Goal: Communication & Community: Connect with others

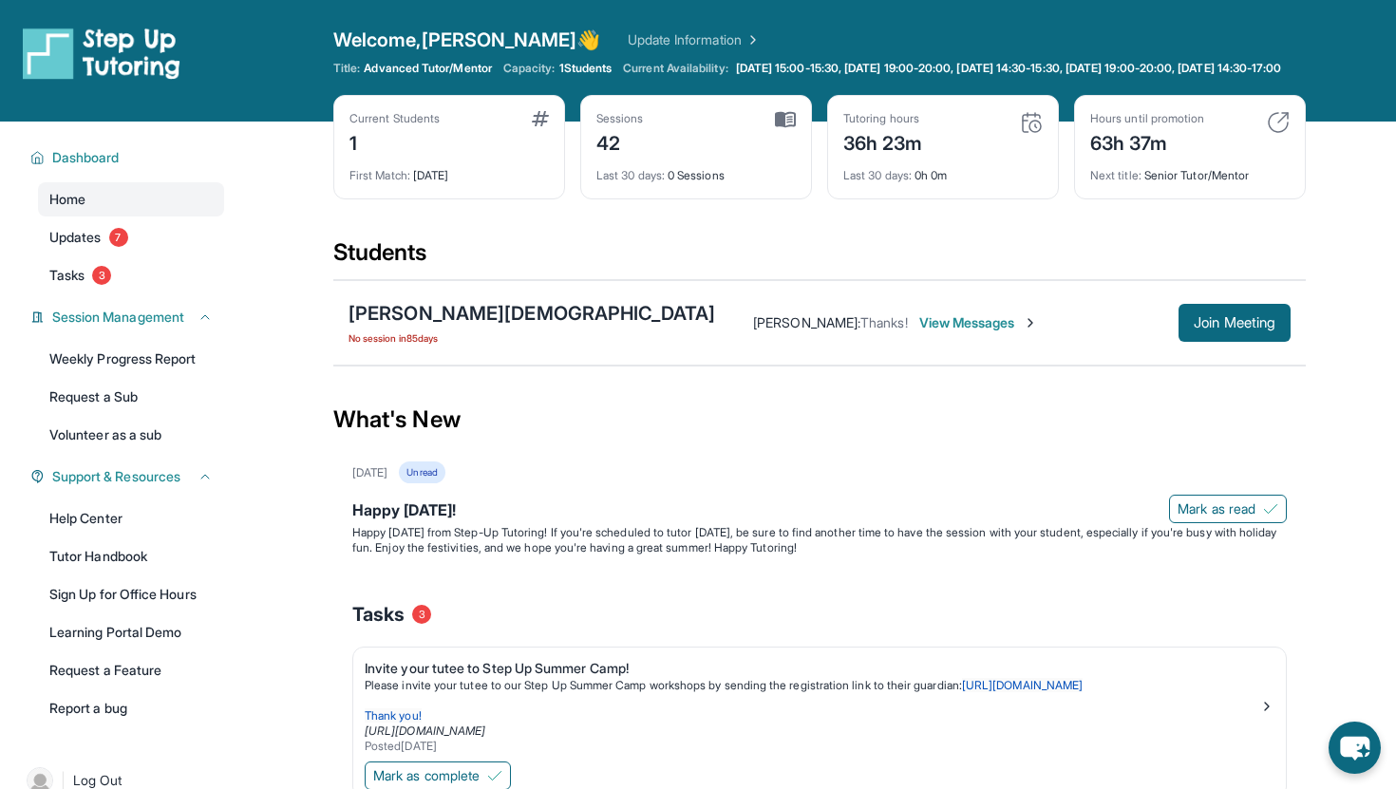
click at [919, 332] on span "View Messages" at bounding box center [978, 322] width 119 height 19
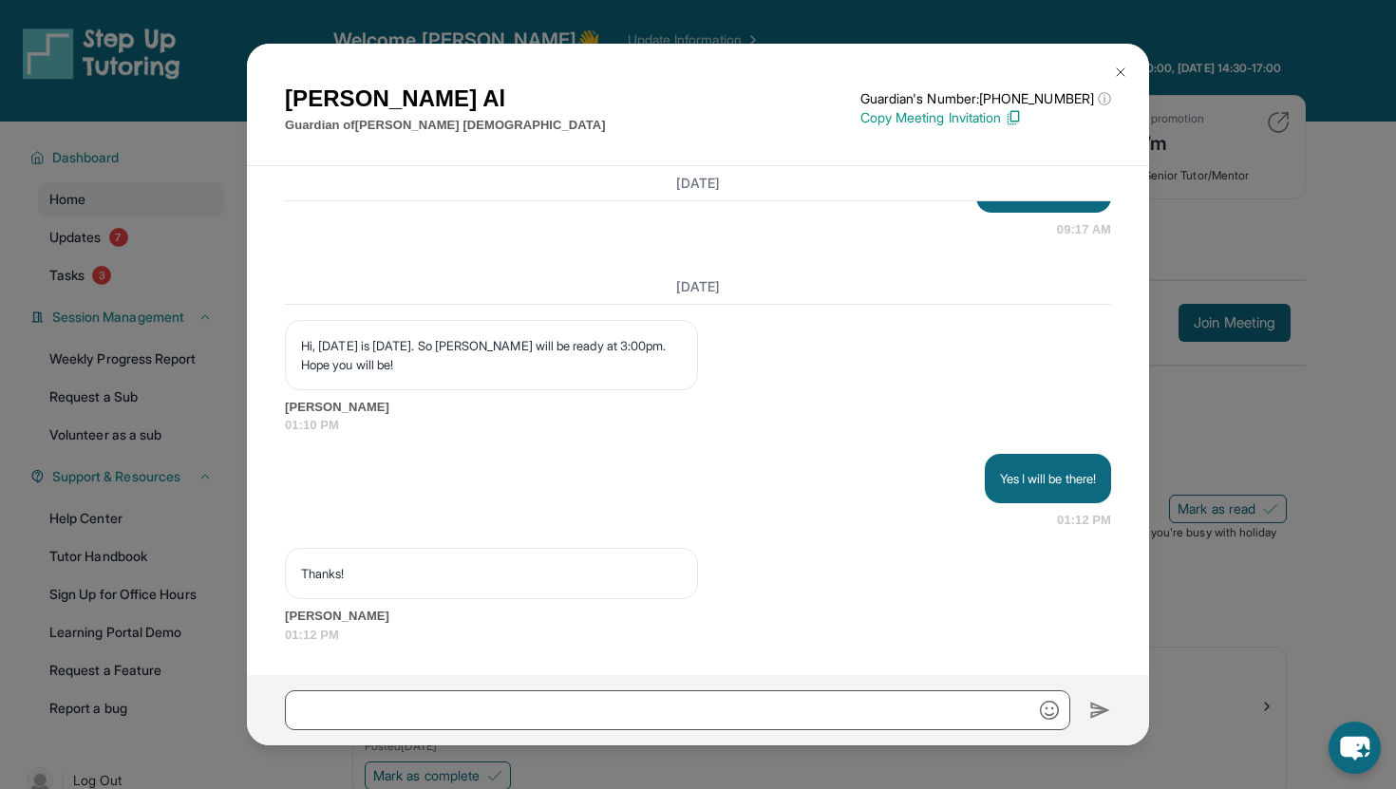
scroll to position [44378, 0]
click at [1123, 66] on img at bounding box center [1120, 72] width 15 height 15
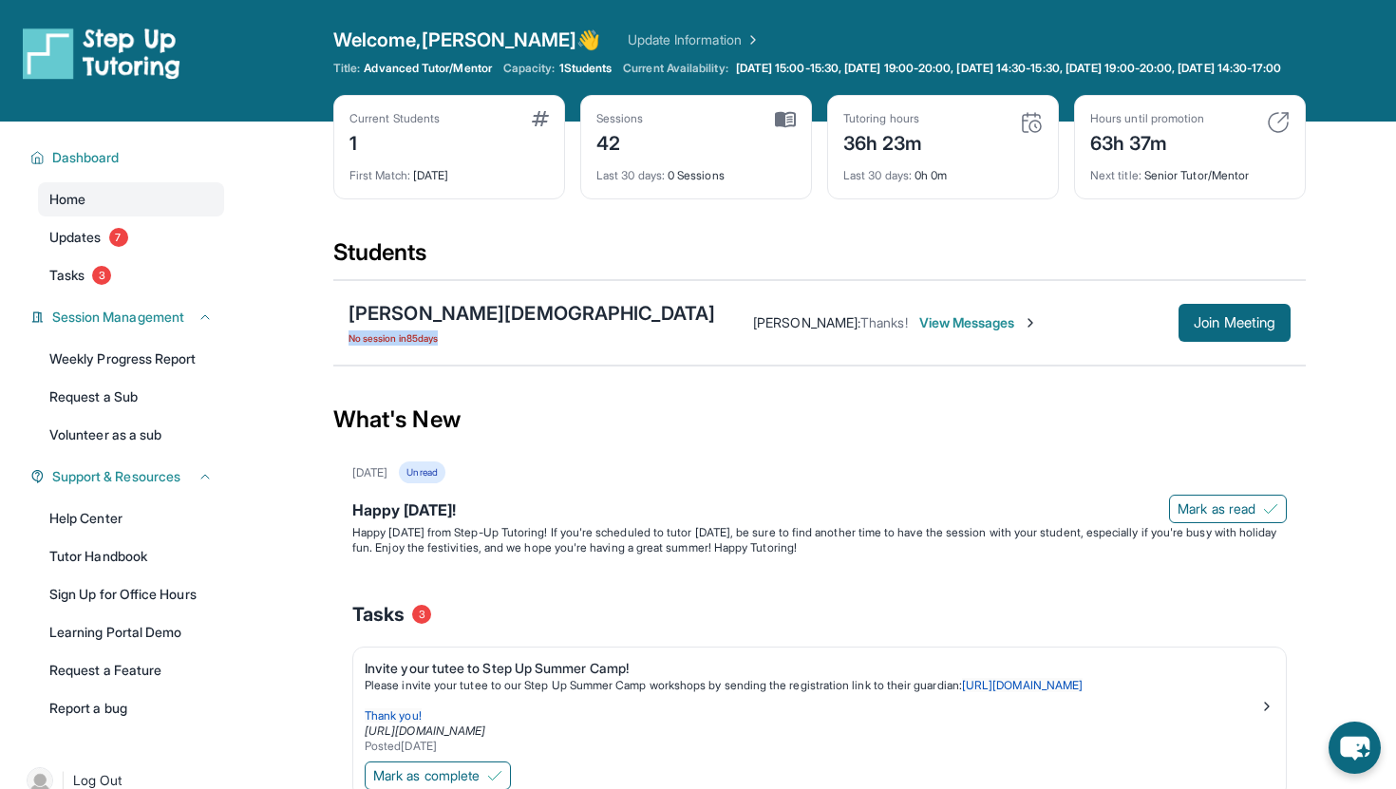
drag, startPoint x: 429, startPoint y: 350, endPoint x: 305, endPoint y: 350, distance: 124.4
click at [305, 350] on main "Current Students 1 First Match : [DATE] Sessions 42 Last 30 days : 0 Sessions T…" at bounding box center [819, 633] width 1153 height 1023
click at [1035, 134] on img at bounding box center [1031, 122] width 23 height 23
click at [1241, 342] on button "Join Meeting" at bounding box center [1235, 323] width 112 height 38
click at [355, 157] on div "1" at bounding box center [395, 141] width 90 height 30
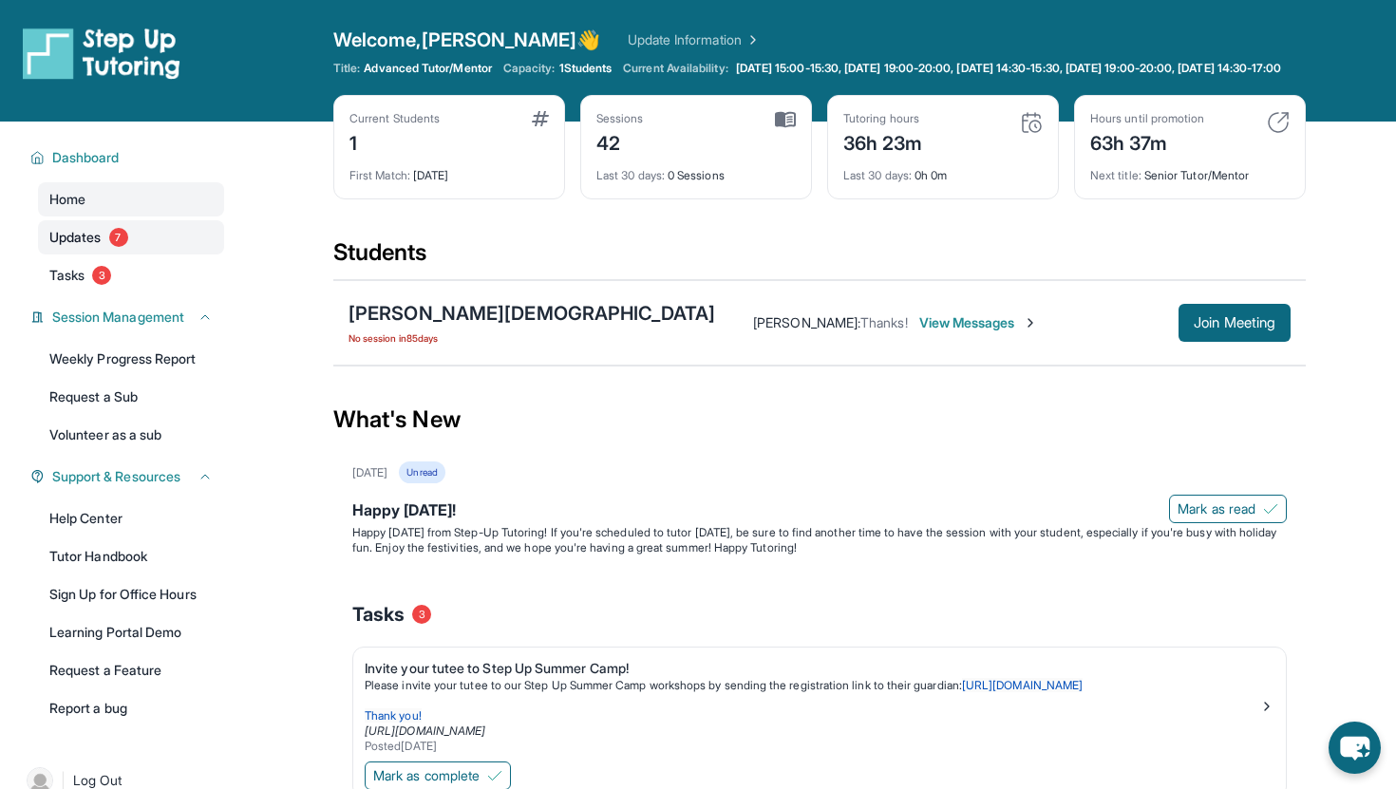
click at [77, 247] on span "Updates" at bounding box center [75, 237] width 52 height 19
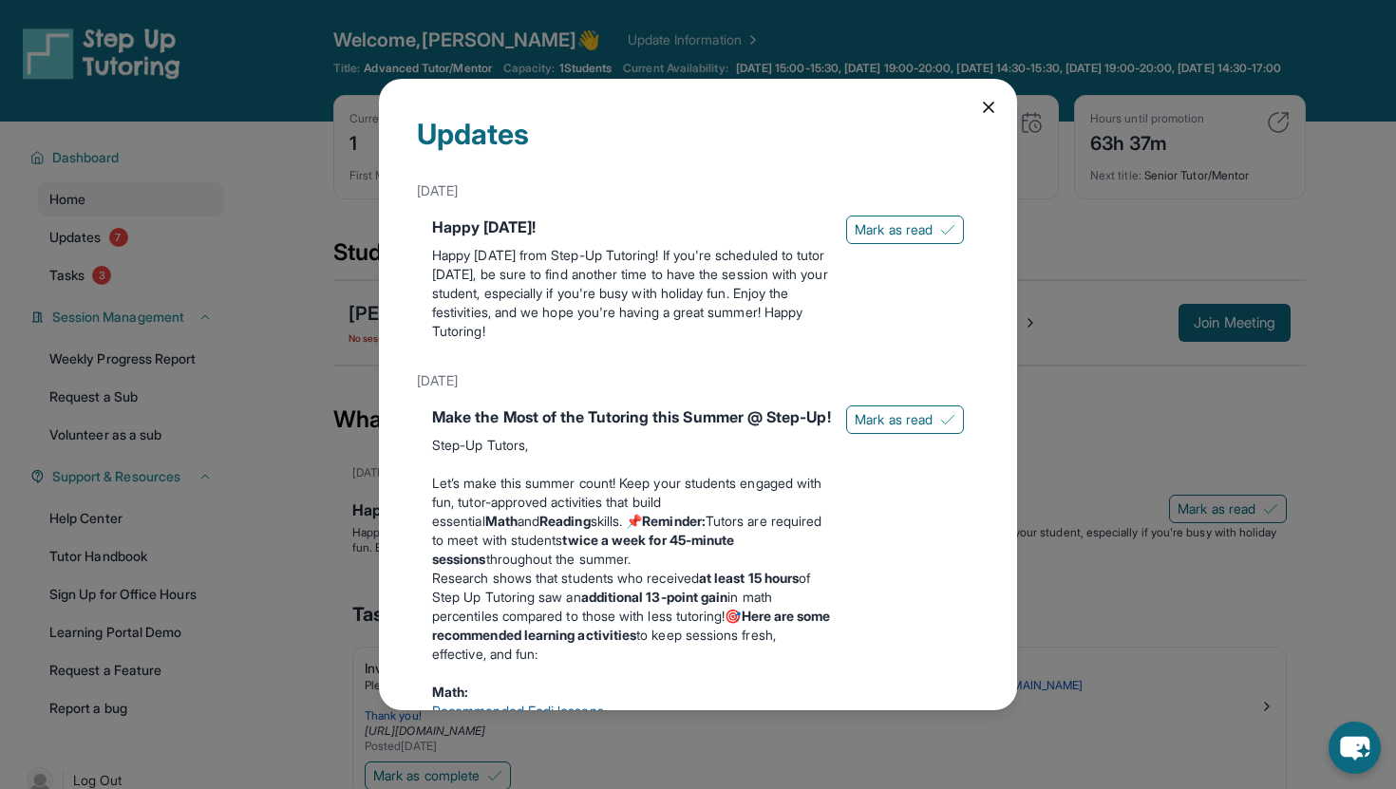
click at [239, 279] on div "Updates [DATE] Happy [DATE]! Happy [DATE] from Step-Up Tutoring! If you're sche…" at bounding box center [698, 394] width 1396 height 789
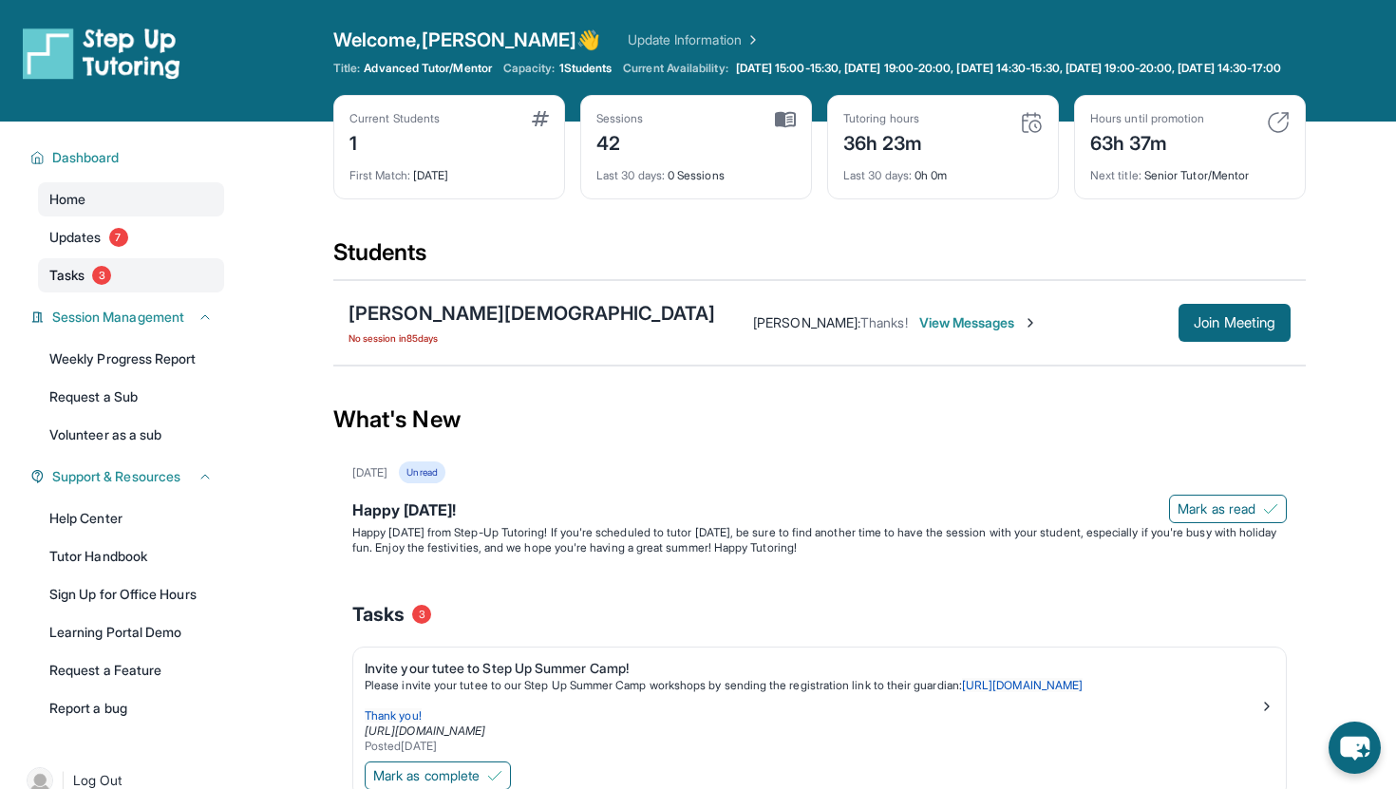
click at [109, 285] on span "3" at bounding box center [101, 275] width 19 height 19
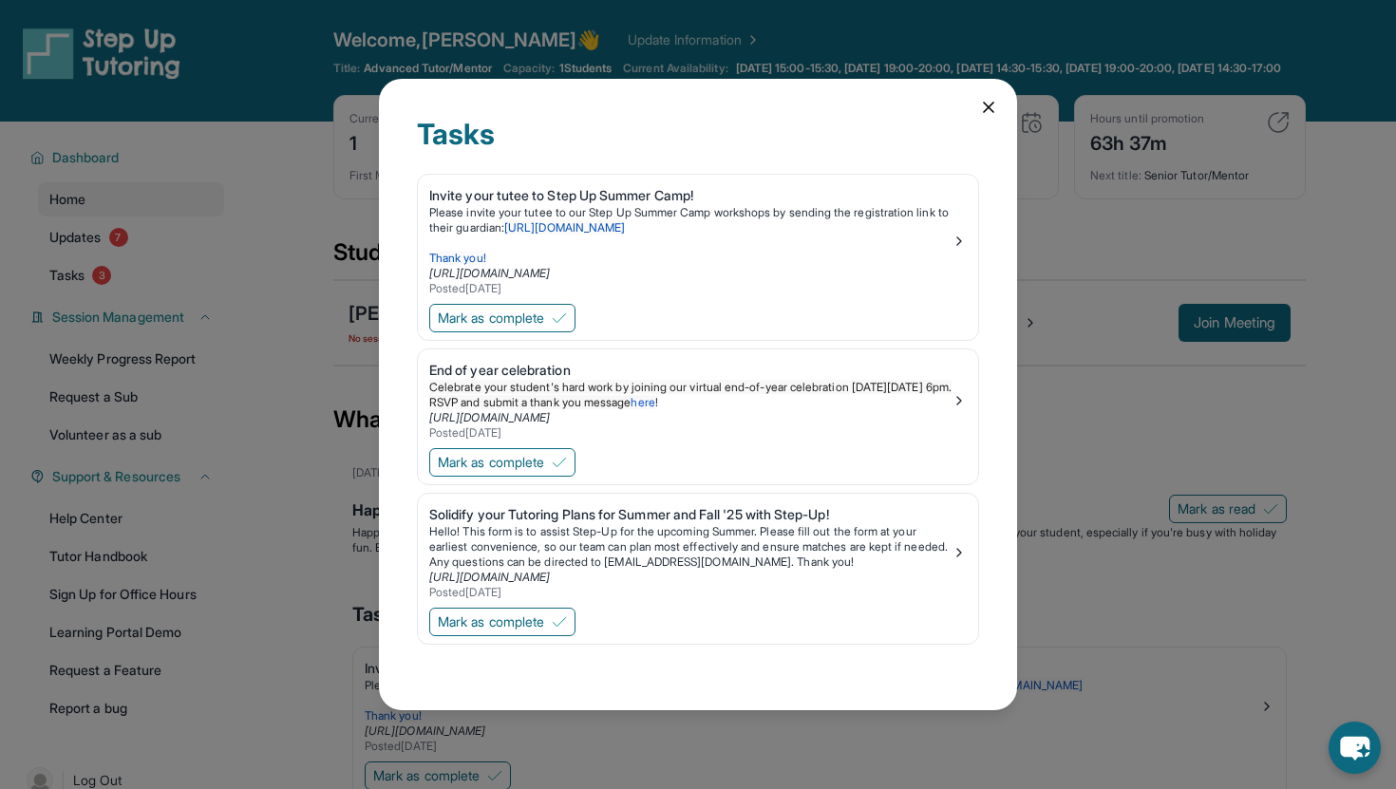
click at [195, 289] on div "Tasks Invite your tutee to Step Up Summer Camp! Please invite your tutee to our…" at bounding box center [698, 394] width 1396 height 789
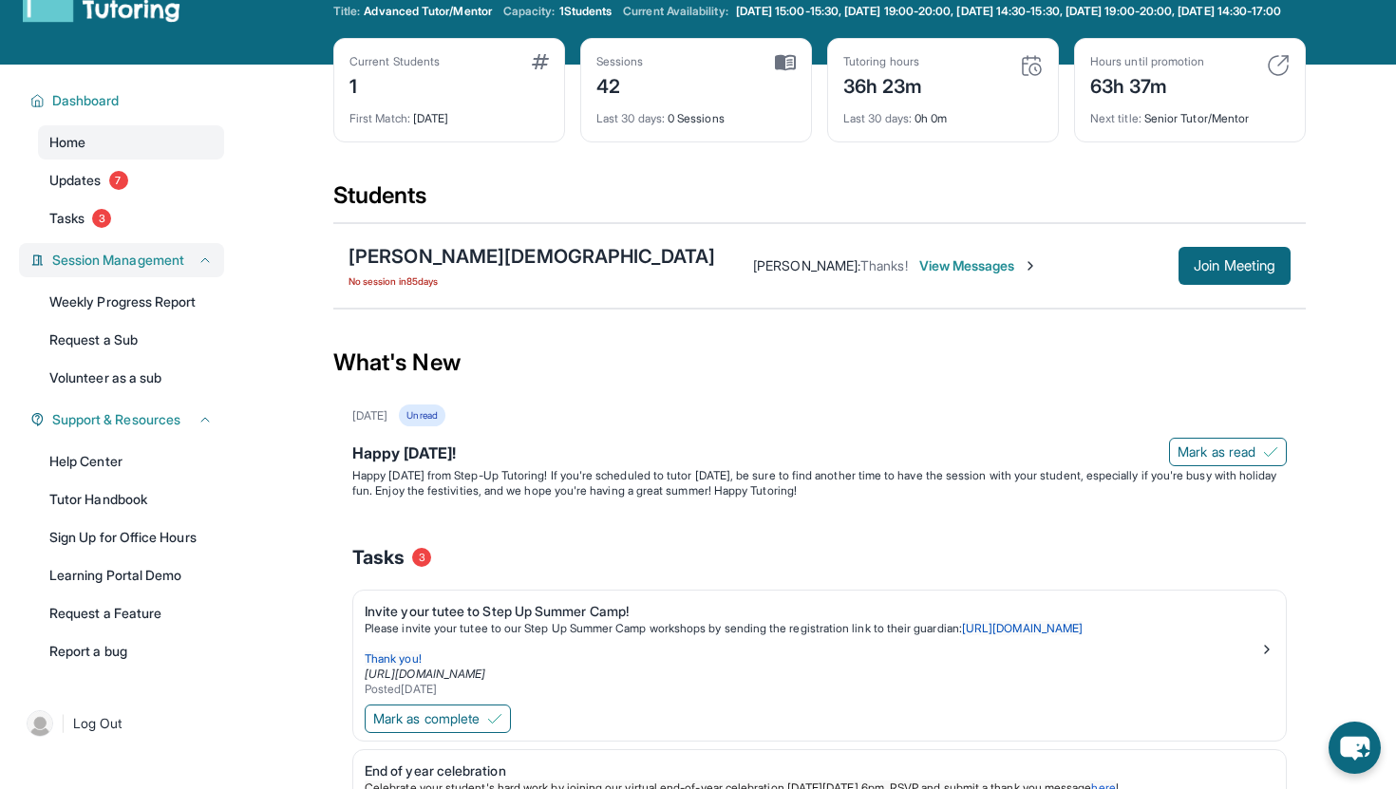
scroll to position [0, 0]
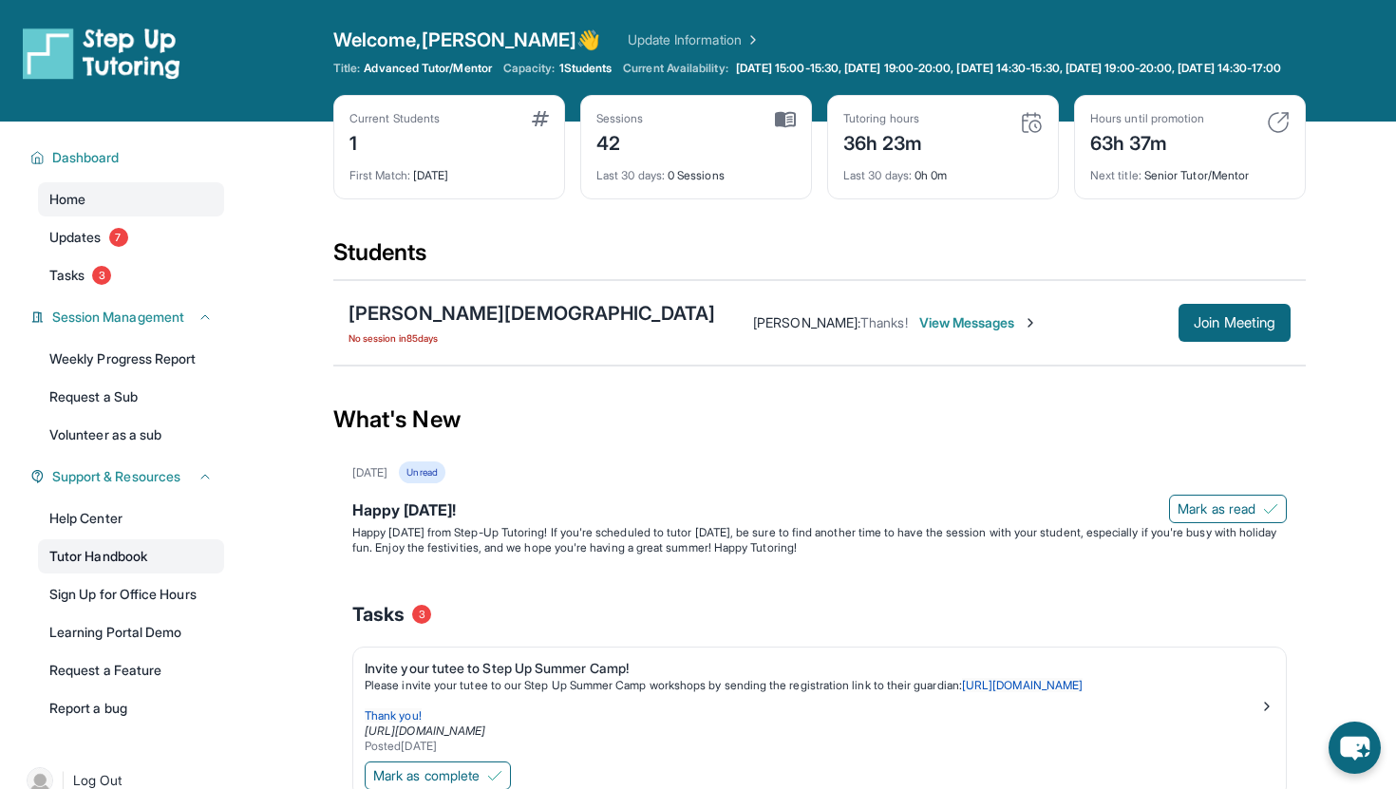
click at [127, 574] on link "Tutor Handbook" at bounding box center [131, 557] width 186 height 34
click at [130, 250] on link "Updates 7" at bounding box center [131, 237] width 186 height 34
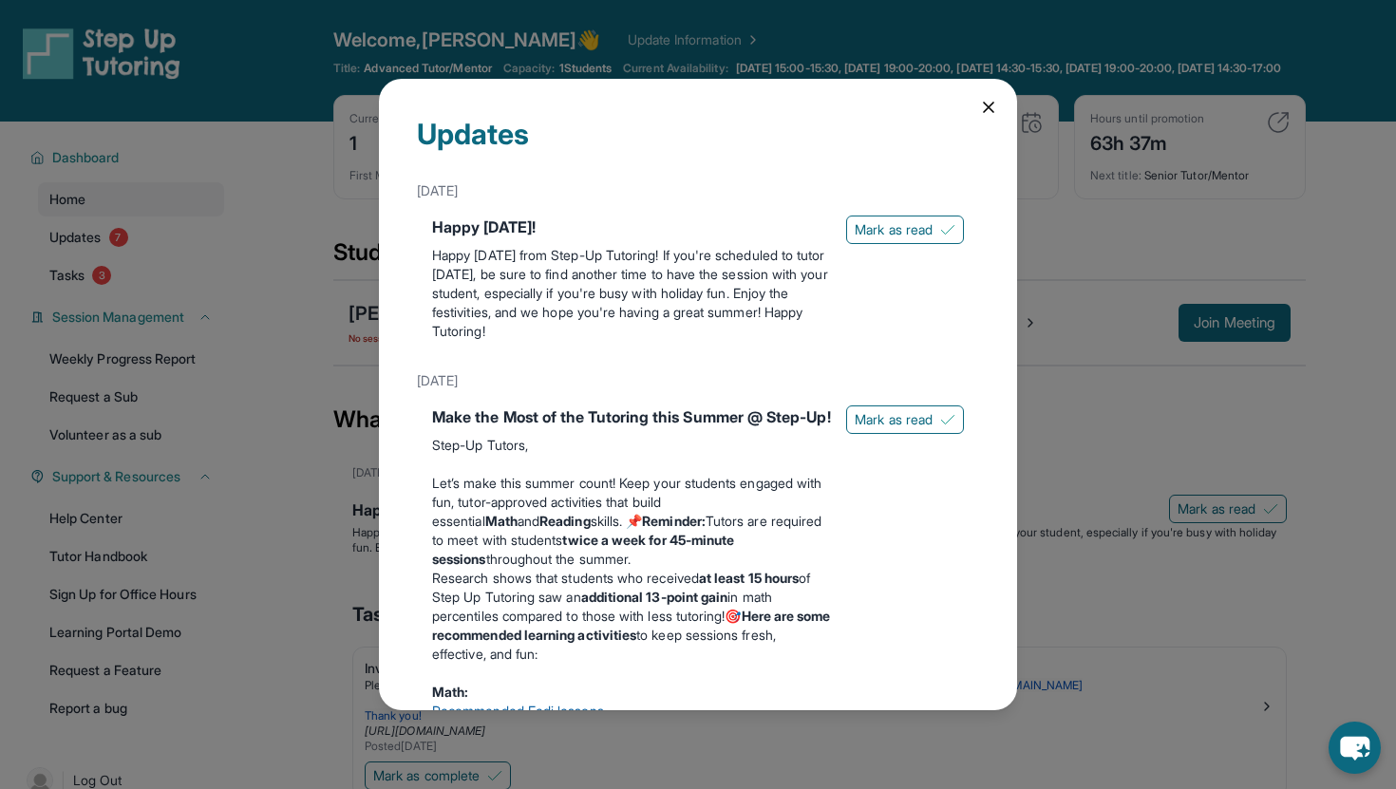
click at [130, 254] on div "Updates [DATE] Happy [DATE]! Happy [DATE] from Step-Up Tutoring! If you're sche…" at bounding box center [698, 394] width 1396 height 789
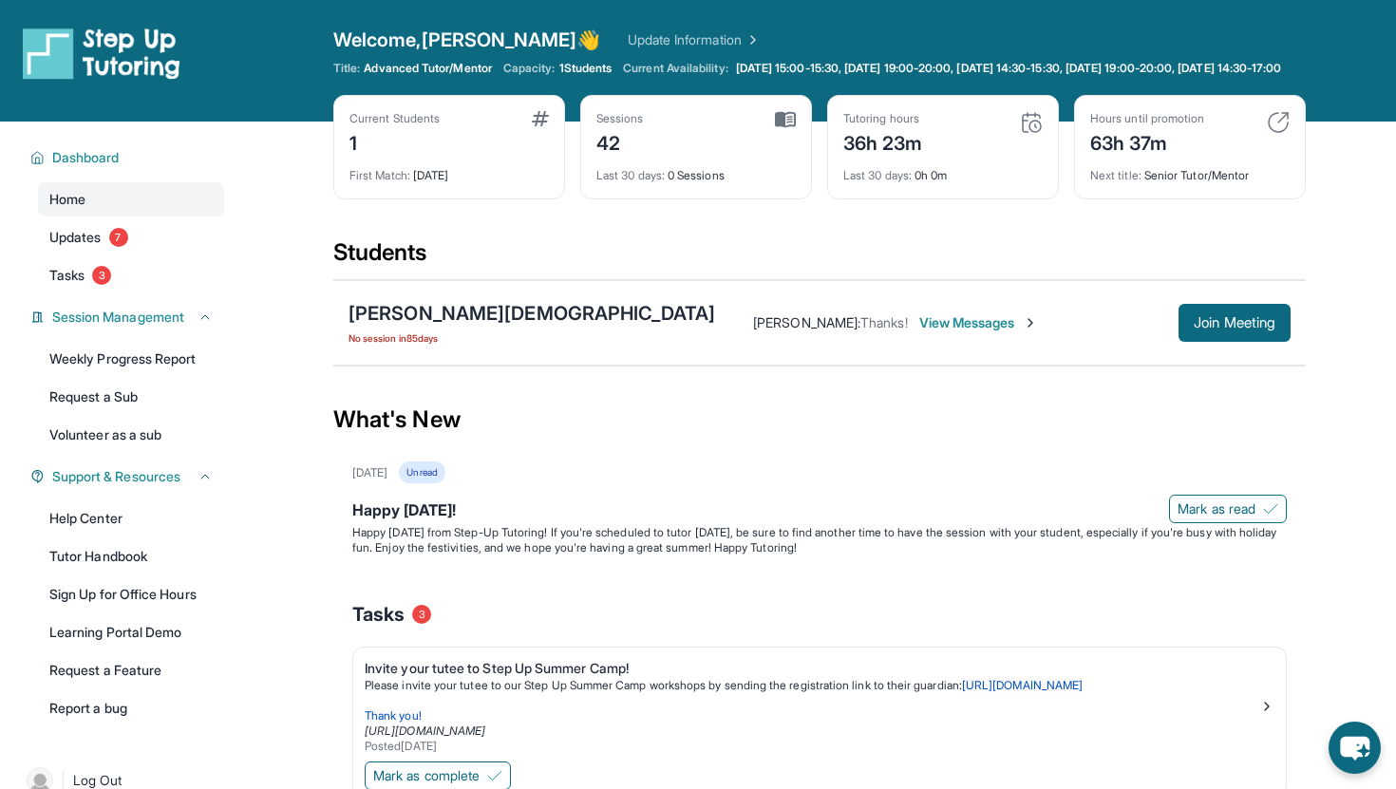
click at [121, 233] on div "Home Updates 7 Tasks 3" at bounding box center [131, 237] width 186 height 110
click at [120, 291] on link "Tasks 3" at bounding box center [131, 275] width 186 height 34
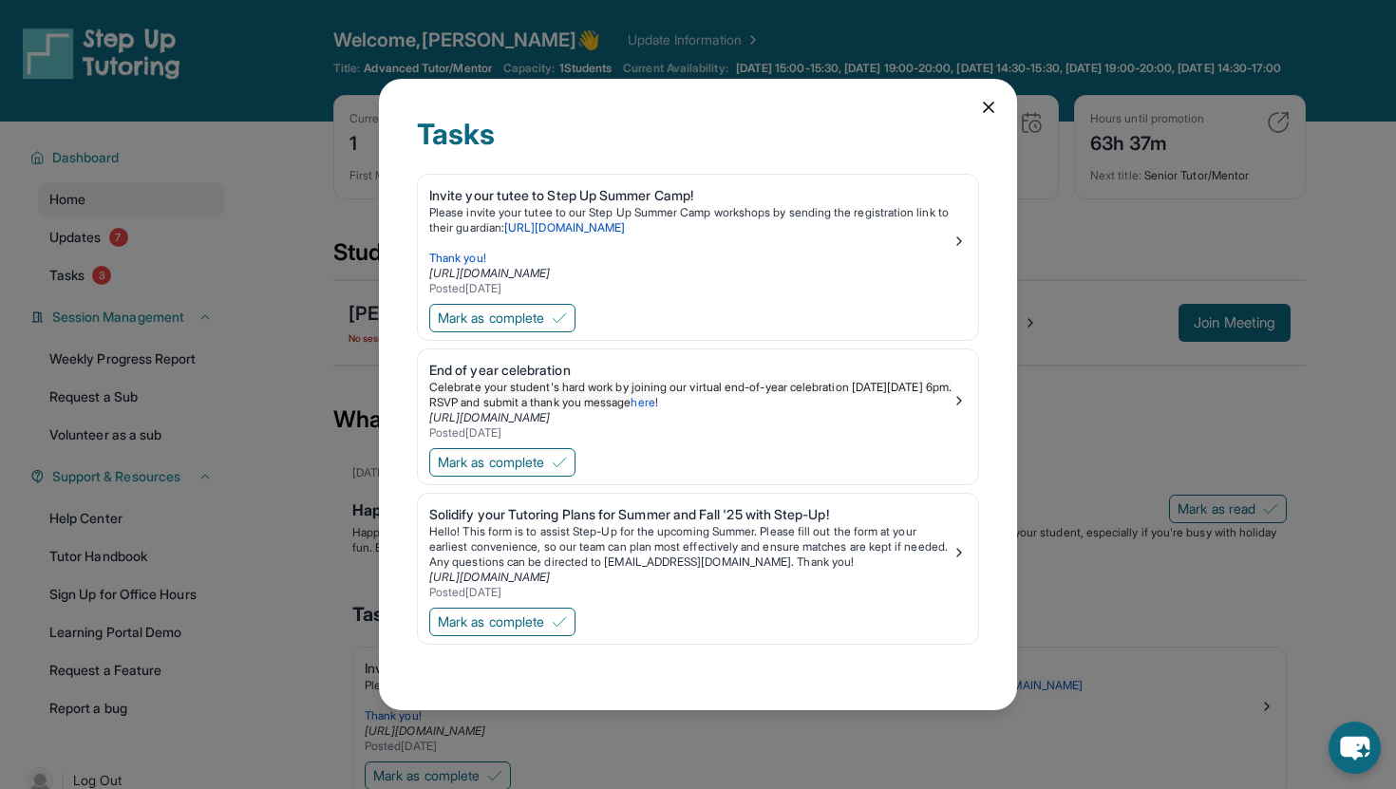
click at [989, 104] on icon at bounding box center [988, 107] width 19 height 19
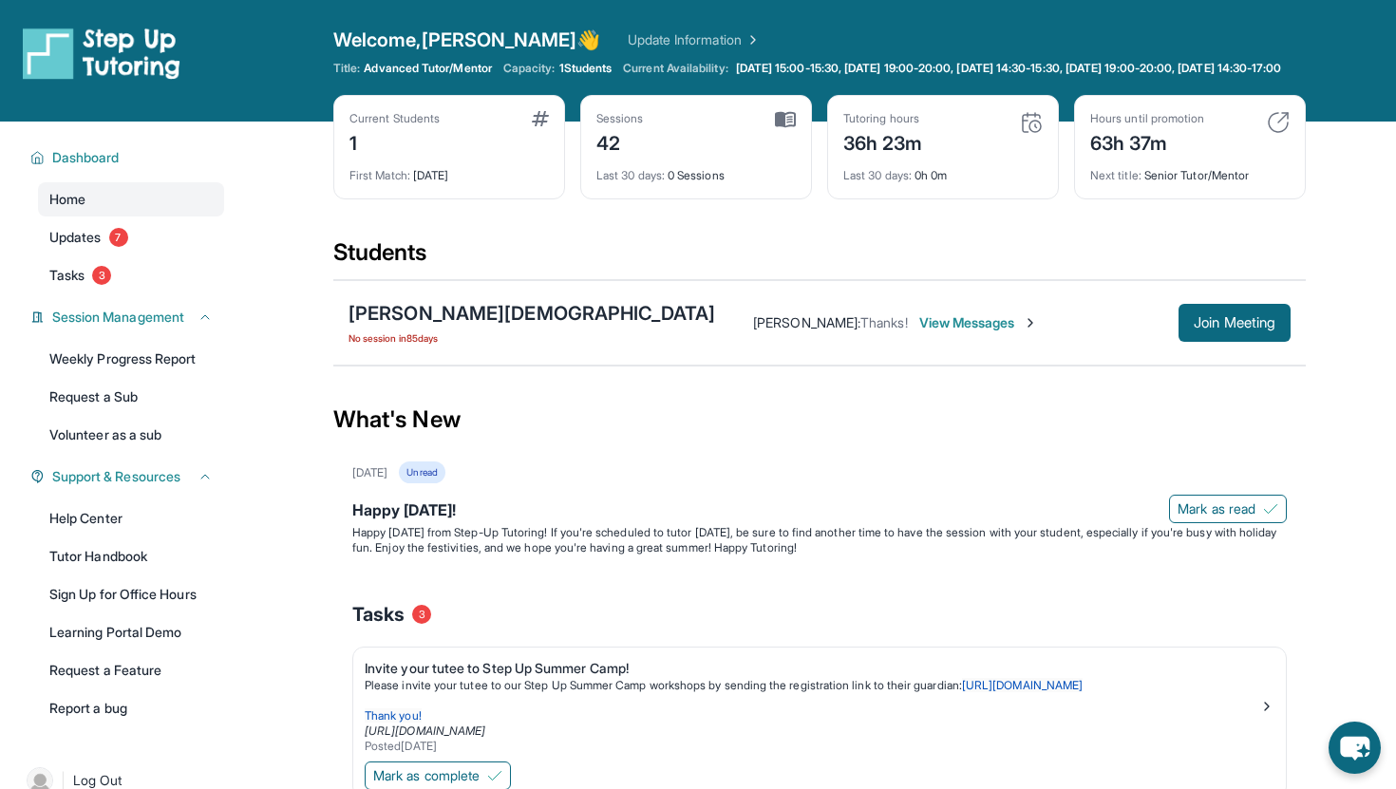
click at [919, 331] on span "View Messages" at bounding box center [978, 322] width 119 height 19
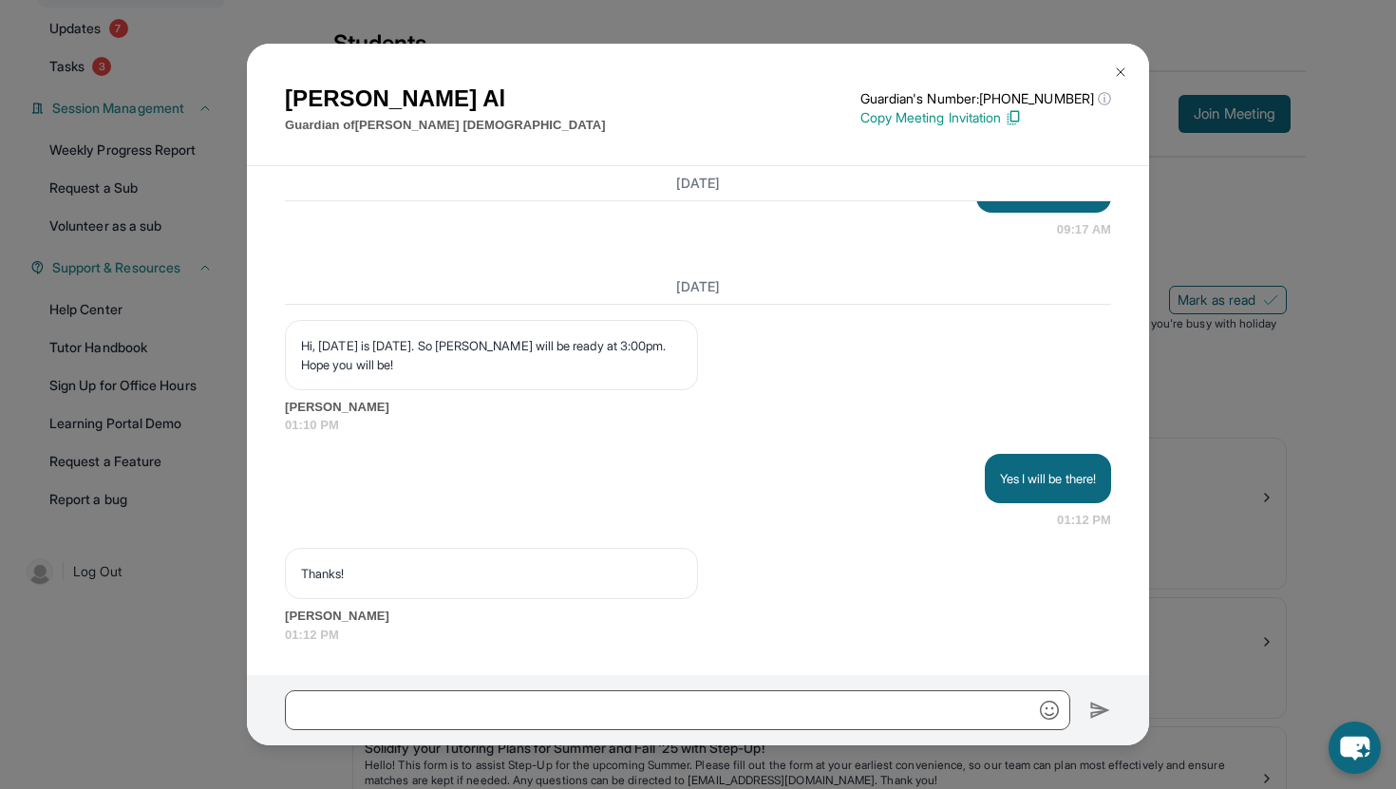
scroll to position [370, 0]
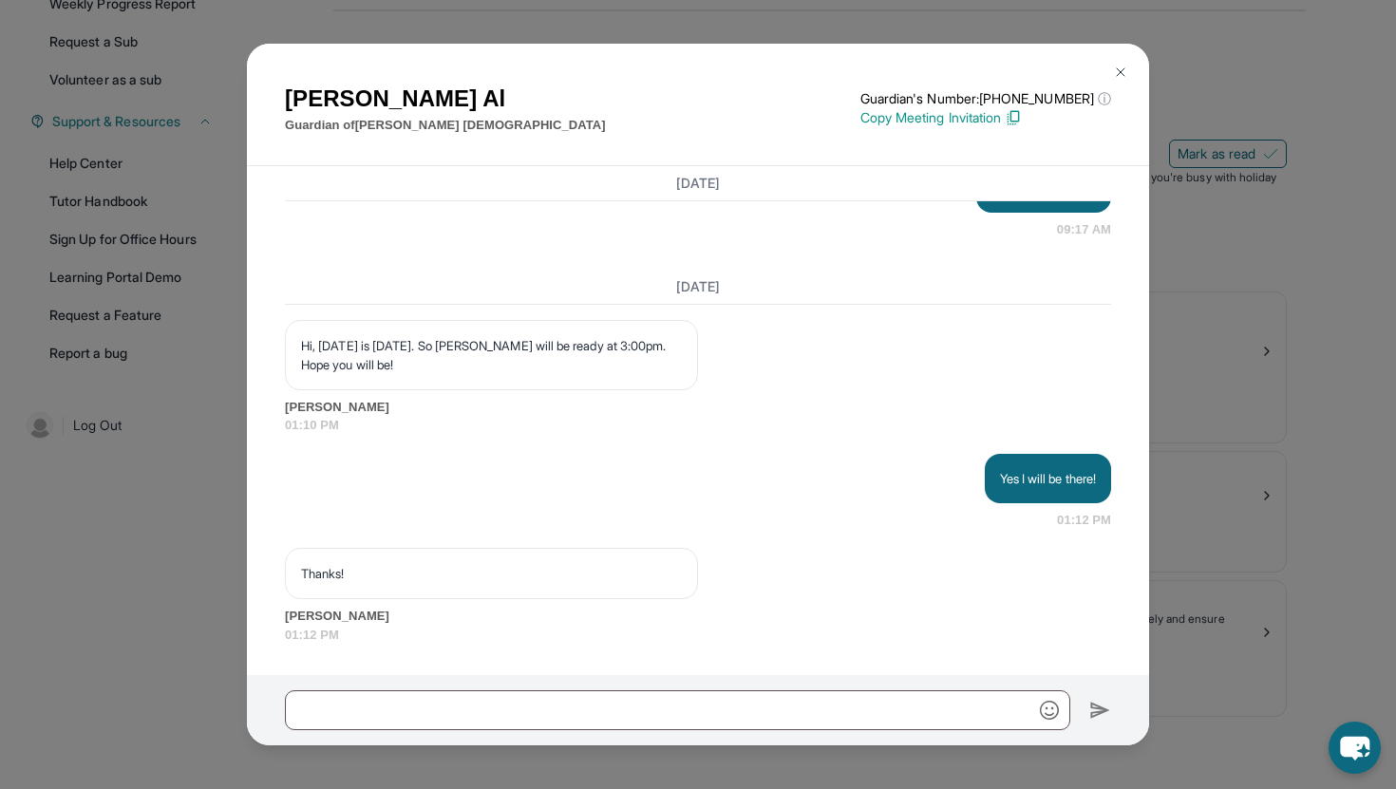
click at [1132, 67] on button at bounding box center [1121, 72] width 38 height 38
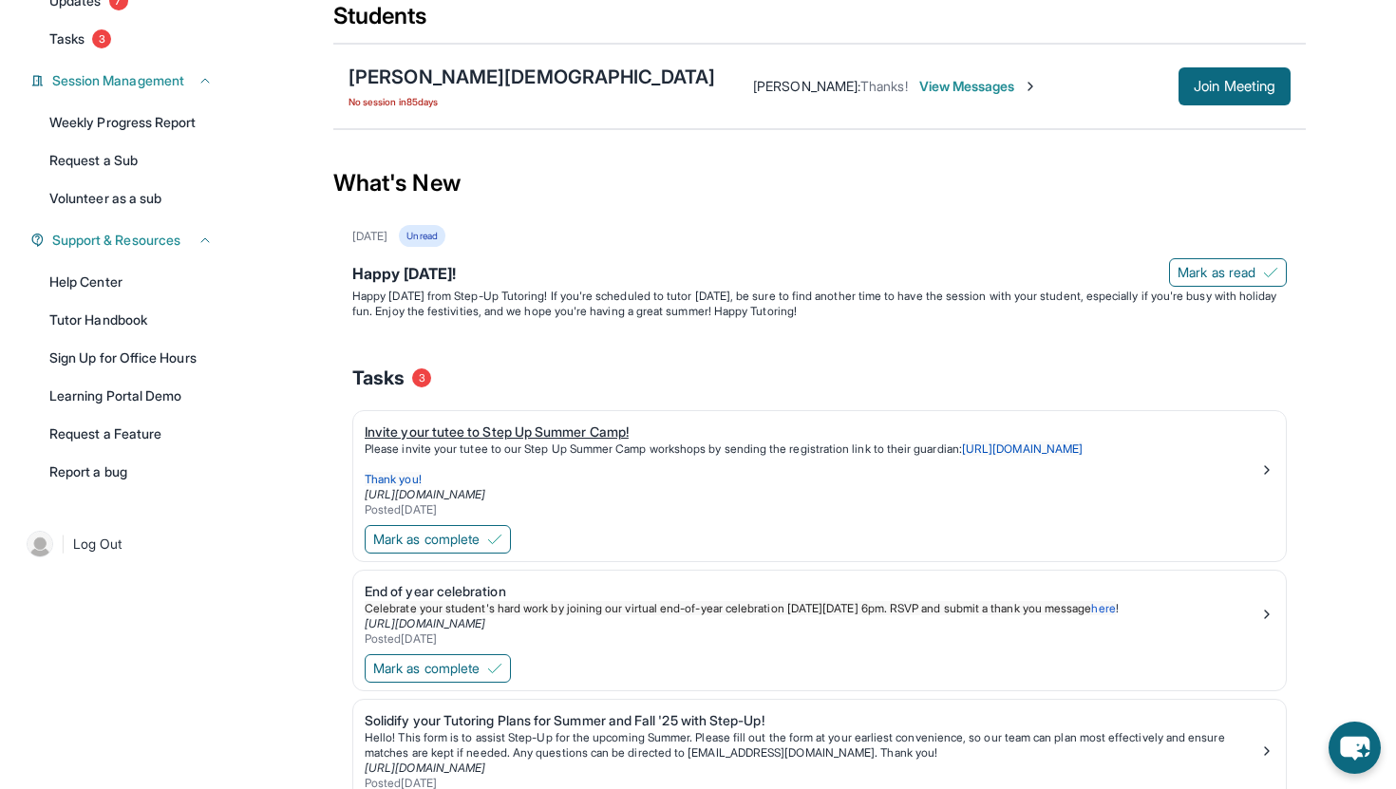
scroll to position [0, 0]
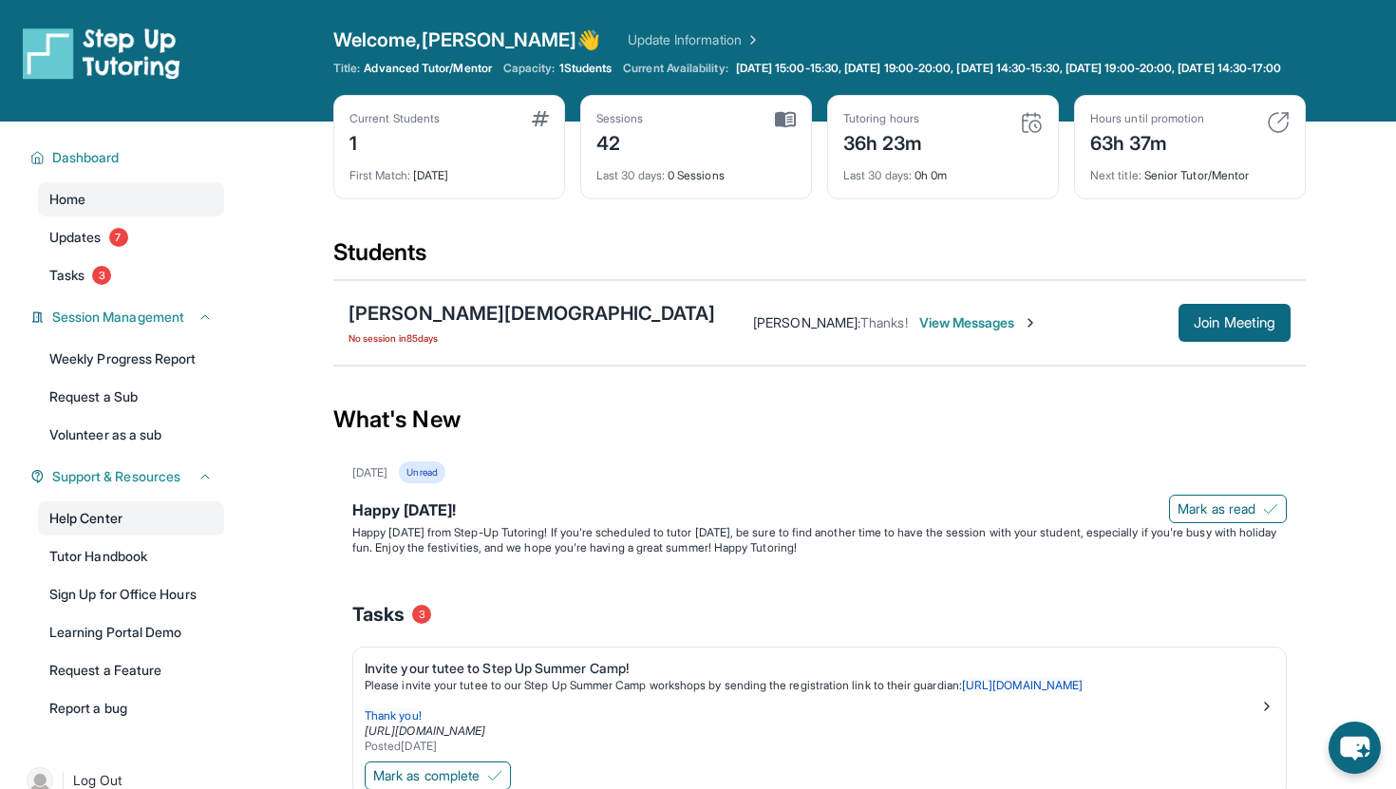
click at [149, 530] on link "Help Center" at bounding box center [131, 519] width 186 height 34
click at [352, 157] on div "1" at bounding box center [395, 141] width 90 height 30
drag, startPoint x: 352, startPoint y: 158, endPoint x: 372, endPoint y: 158, distance: 19.9
click at [357, 157] on div "1" at bounding box center [395, 141] width 90 height 30
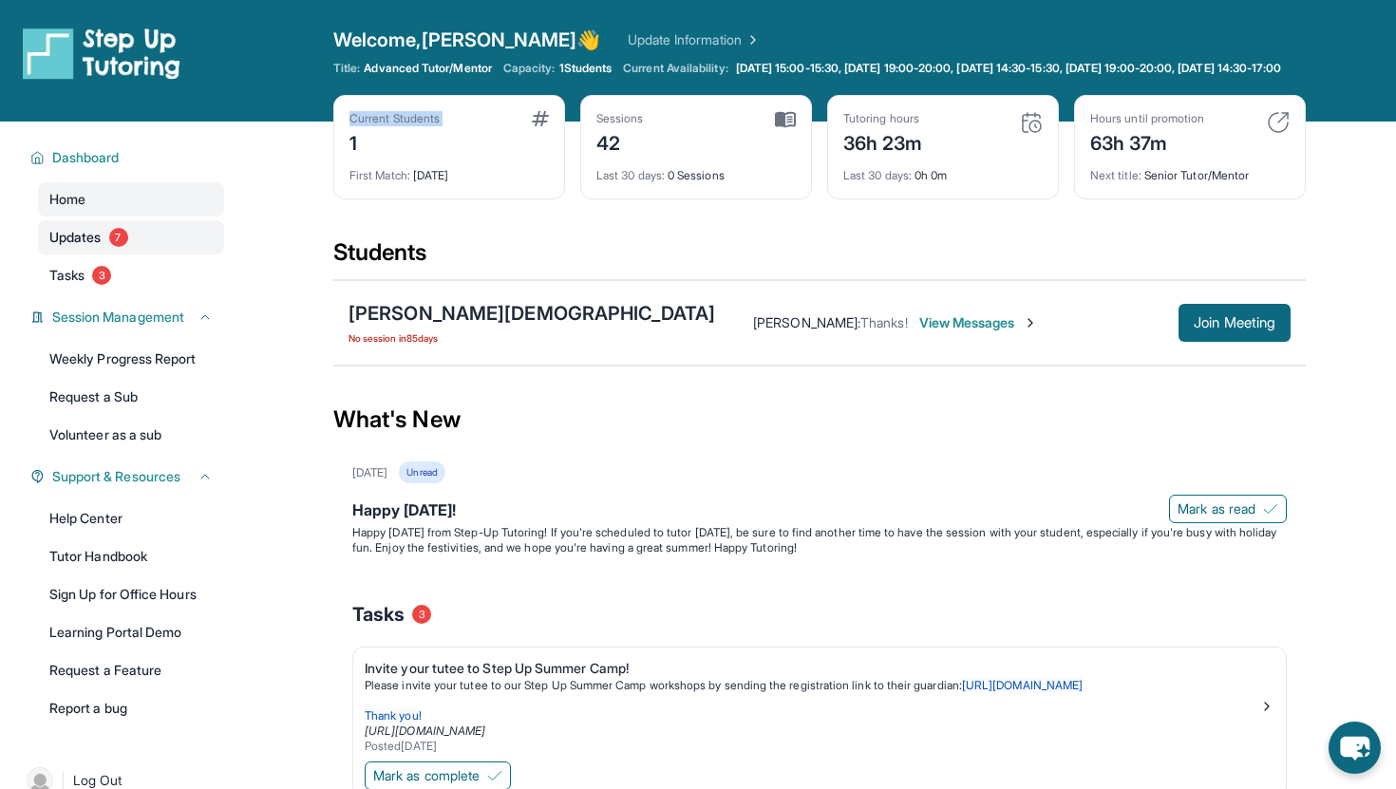
click at [140, 248] on link "Updates 7" at bounding box center [131, 237] width 186 height 34
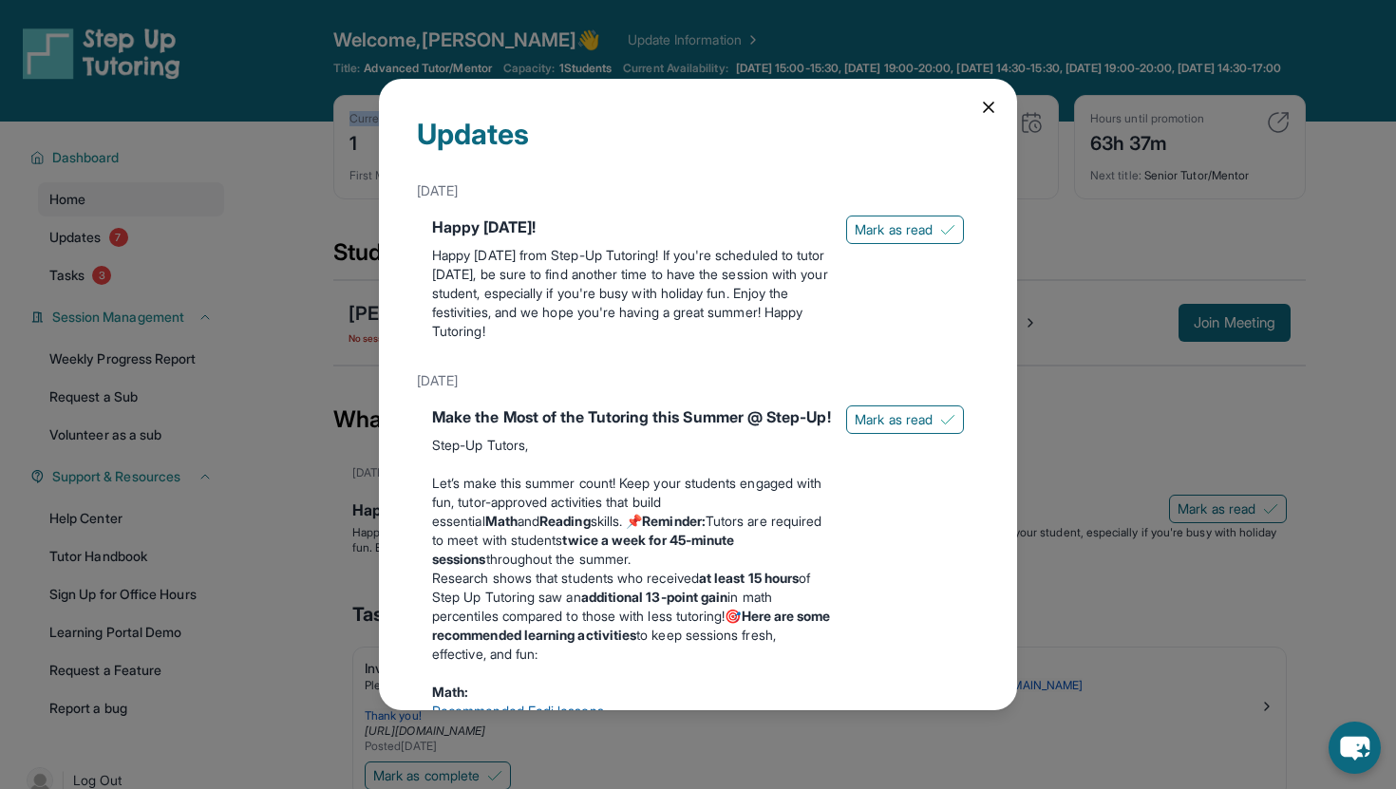
click at [982, 113] on icon at bounding box center [988, 107] width 19 height 19
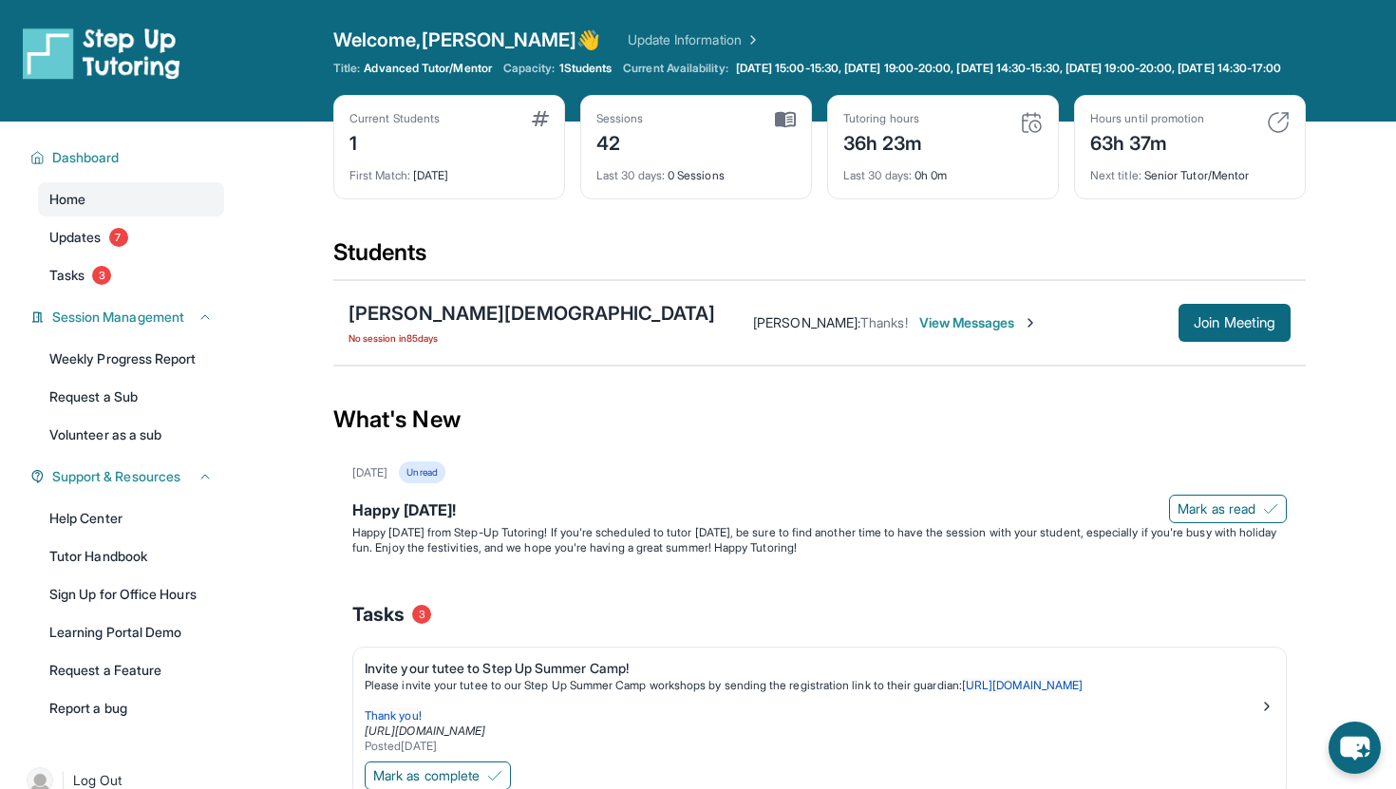
click at [916, 157] on div "36h 23m" at bounding box center [883, 141] width 80 height 30
click at [1036, 134] on img at bounding box center [1031, 122] width 23 height 23
click at [119, 247] on span "7" at bounding box center [118, 237] width 19 height 19
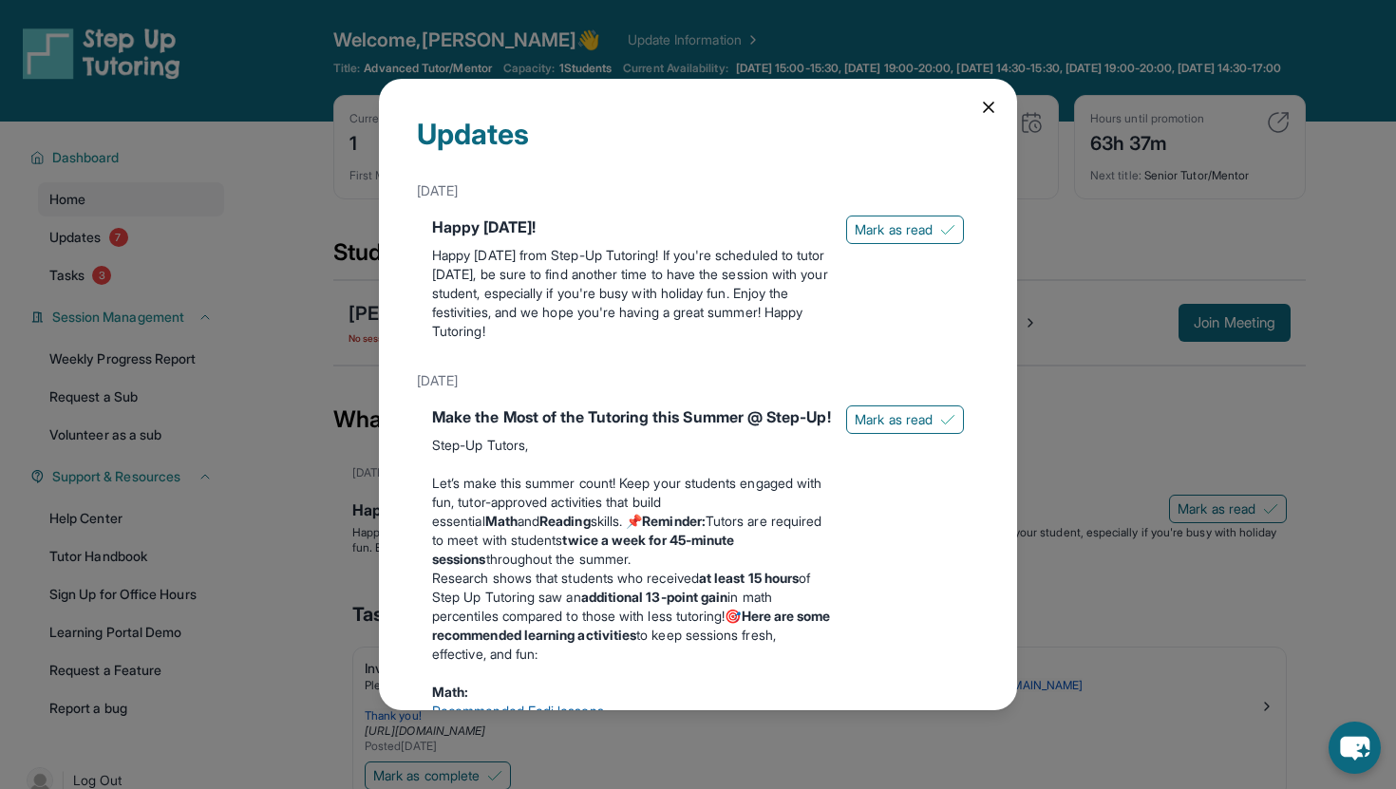
click at [983, 116] on icon at bounding box center [988, 107] width 19 height 19
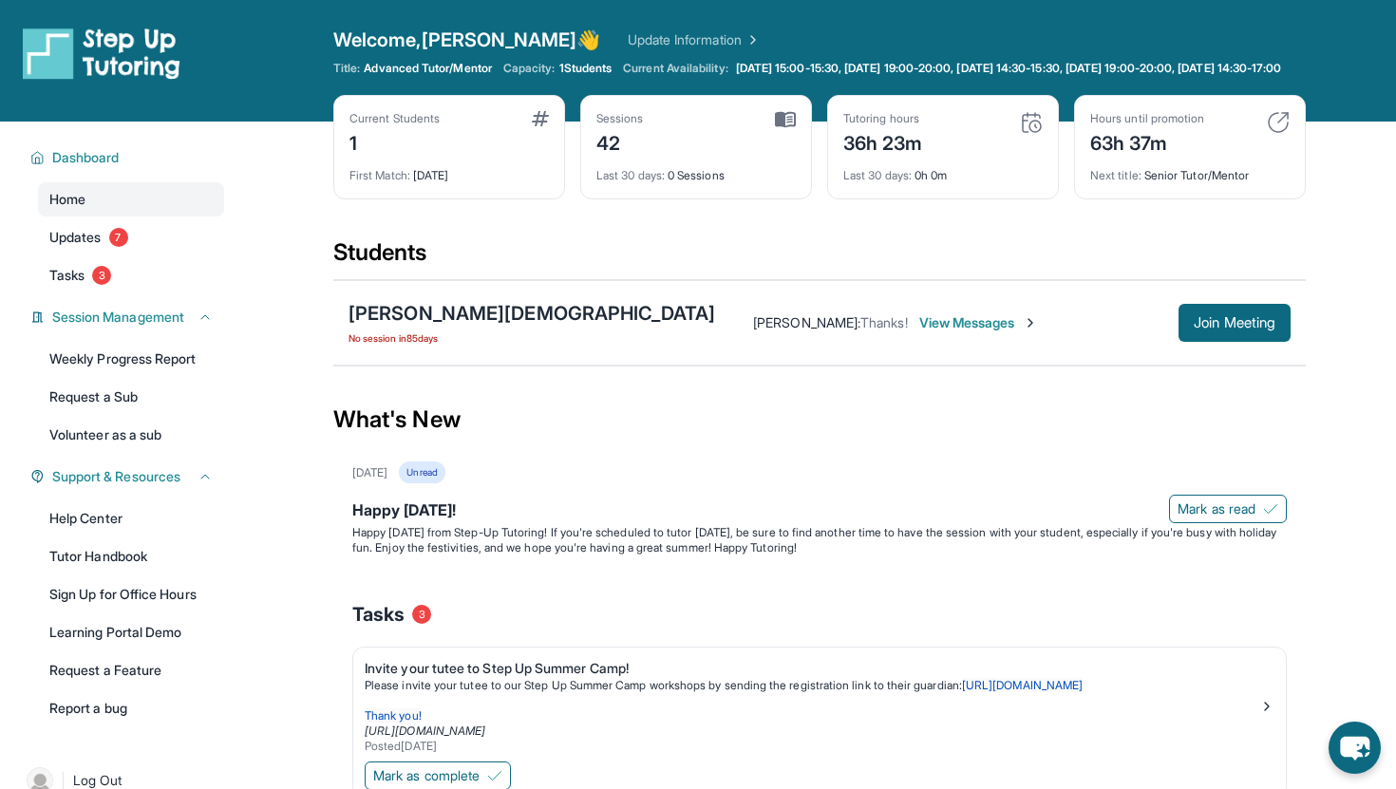
click at [825, 378] on section "Students [PERSON_NAME] No session [DATE] [PERSON_NAME] : Thanks! View Messages …" at bounding box center [819, 307] width 973 height 141
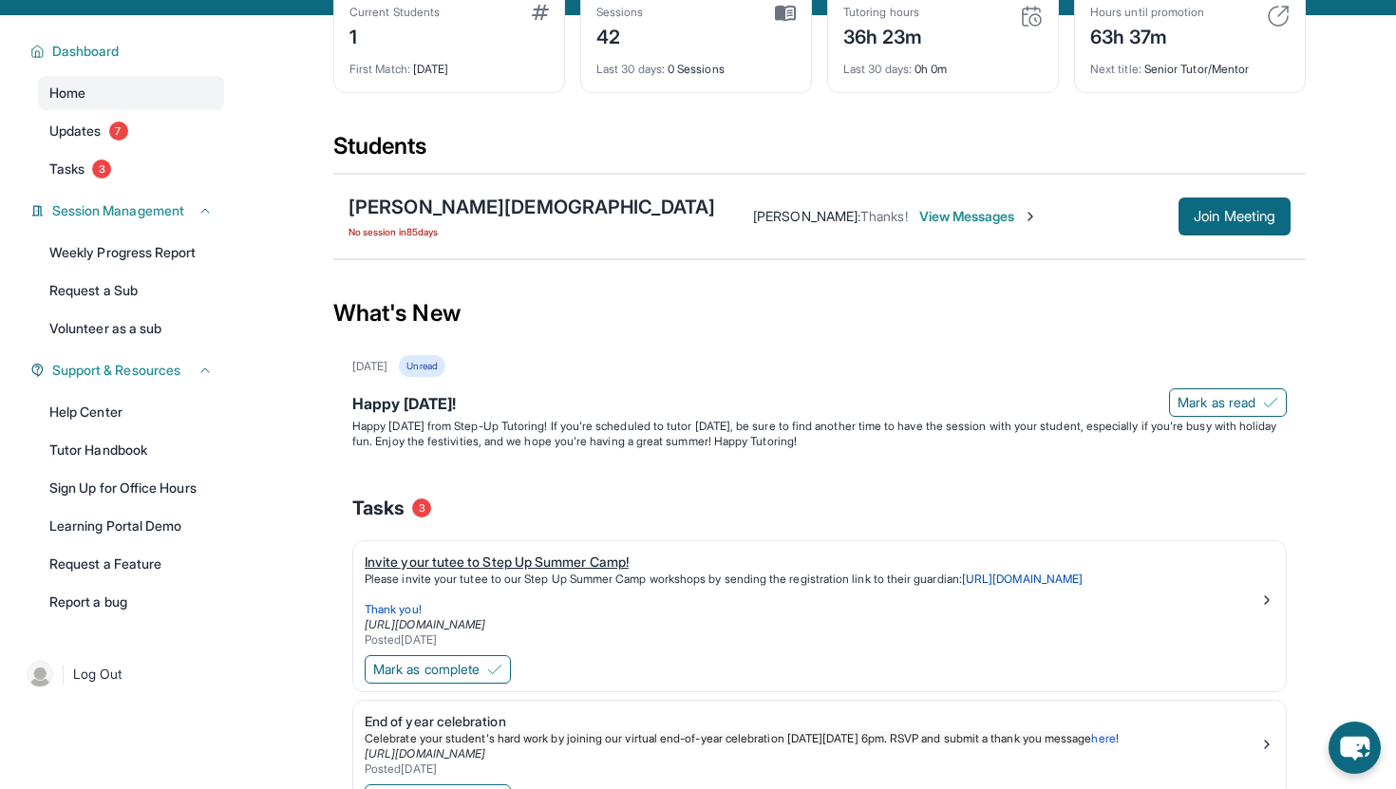
scroll to position [100, 0]
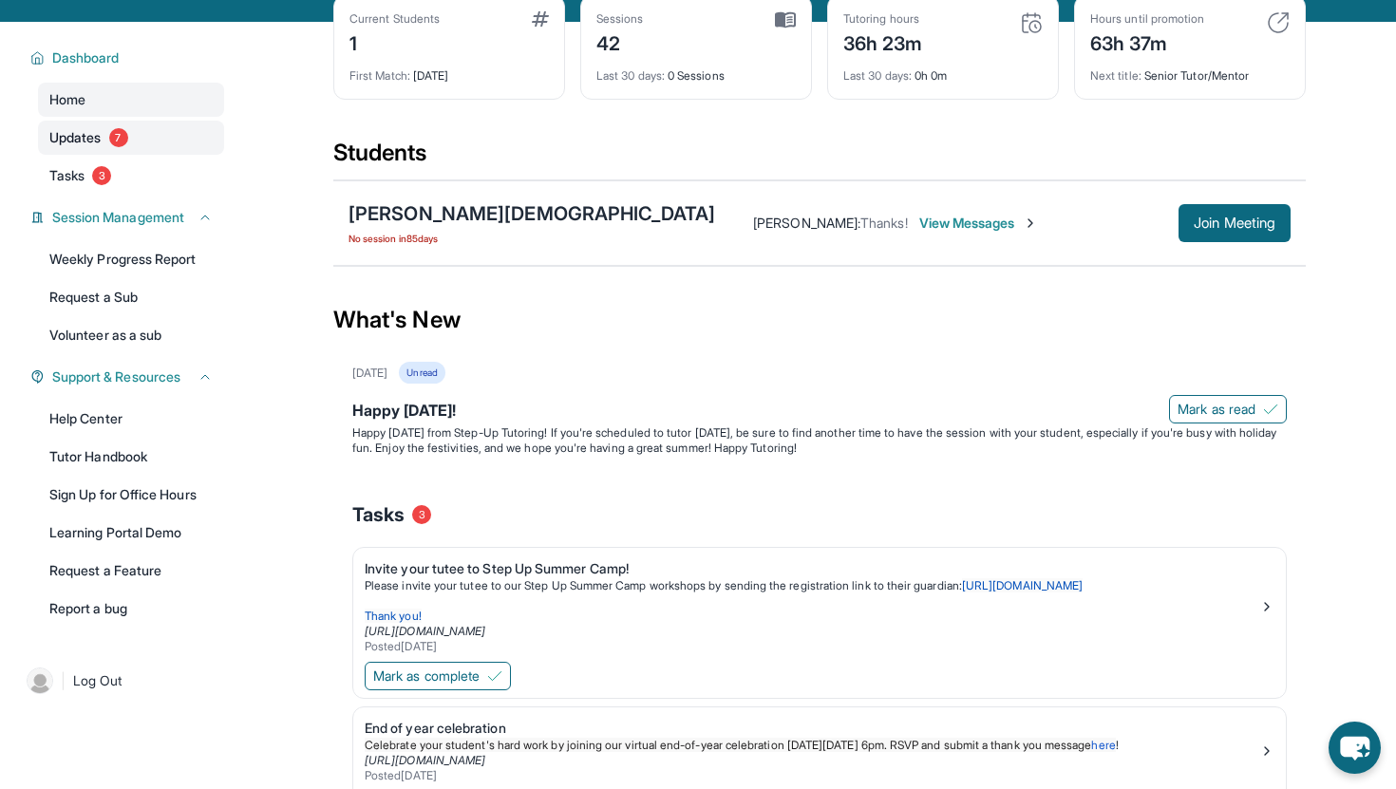
click at [94, 147] on span "Updates" at bounding box center [75, 137] width 52 height 19
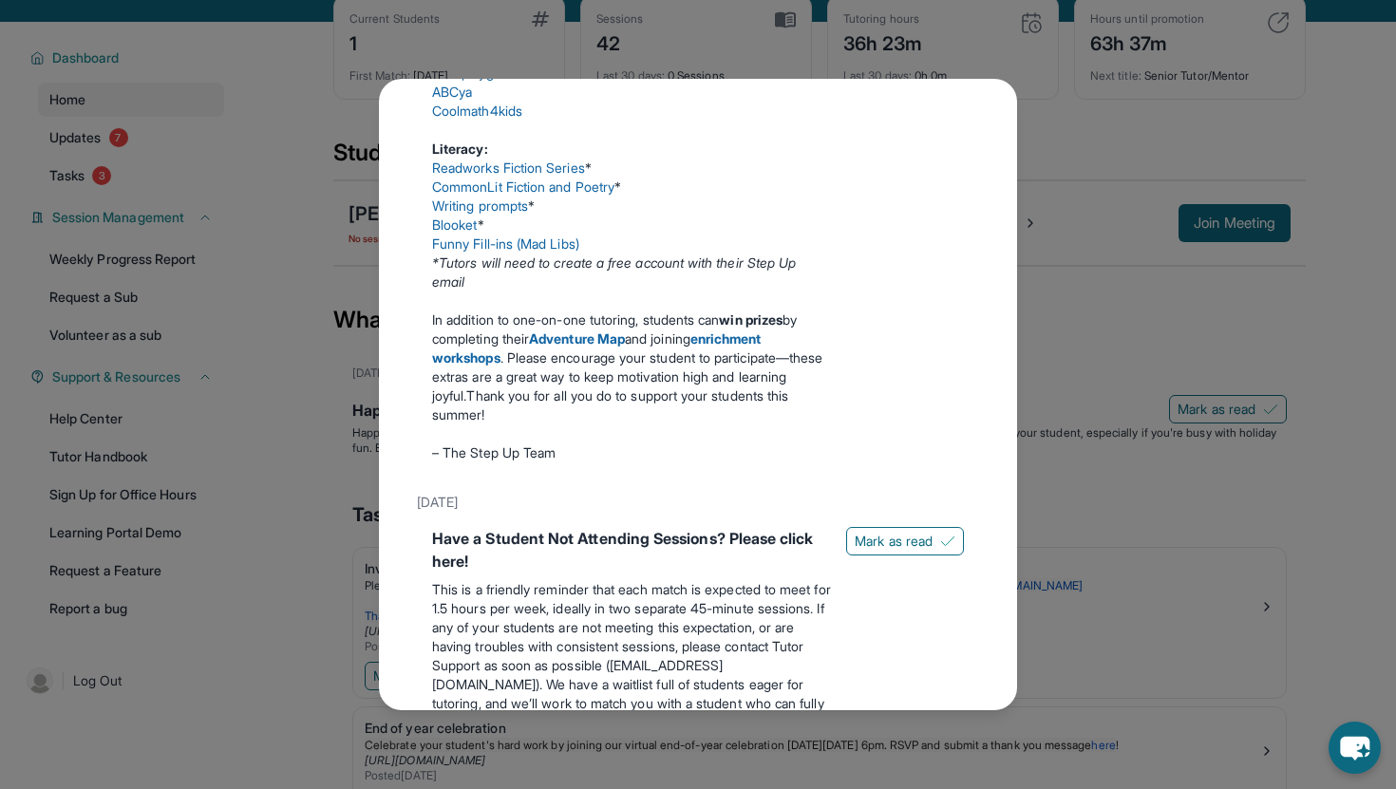
scroll to position [0, 0]
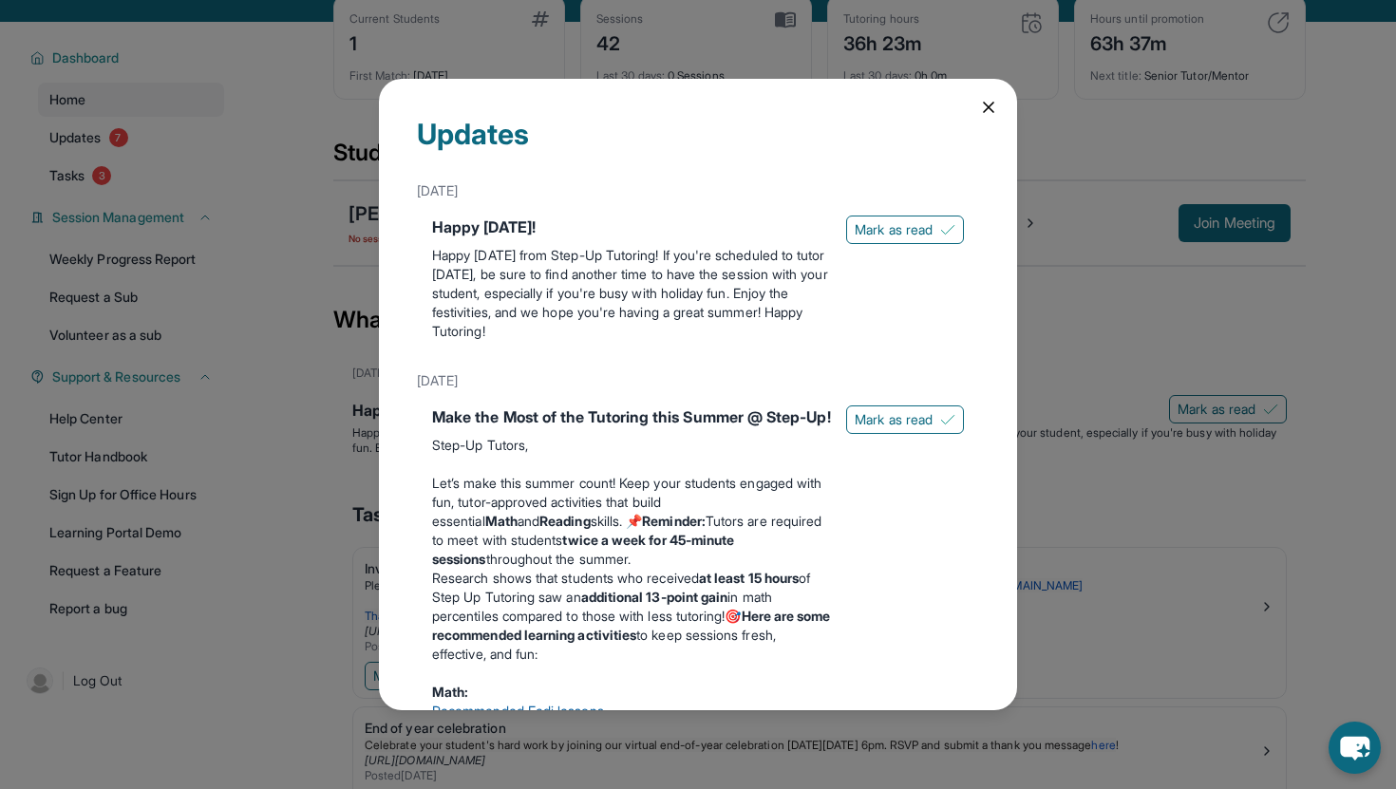
click at [988, 102] on icon at bounding box center [988, 107] width 19 height 19
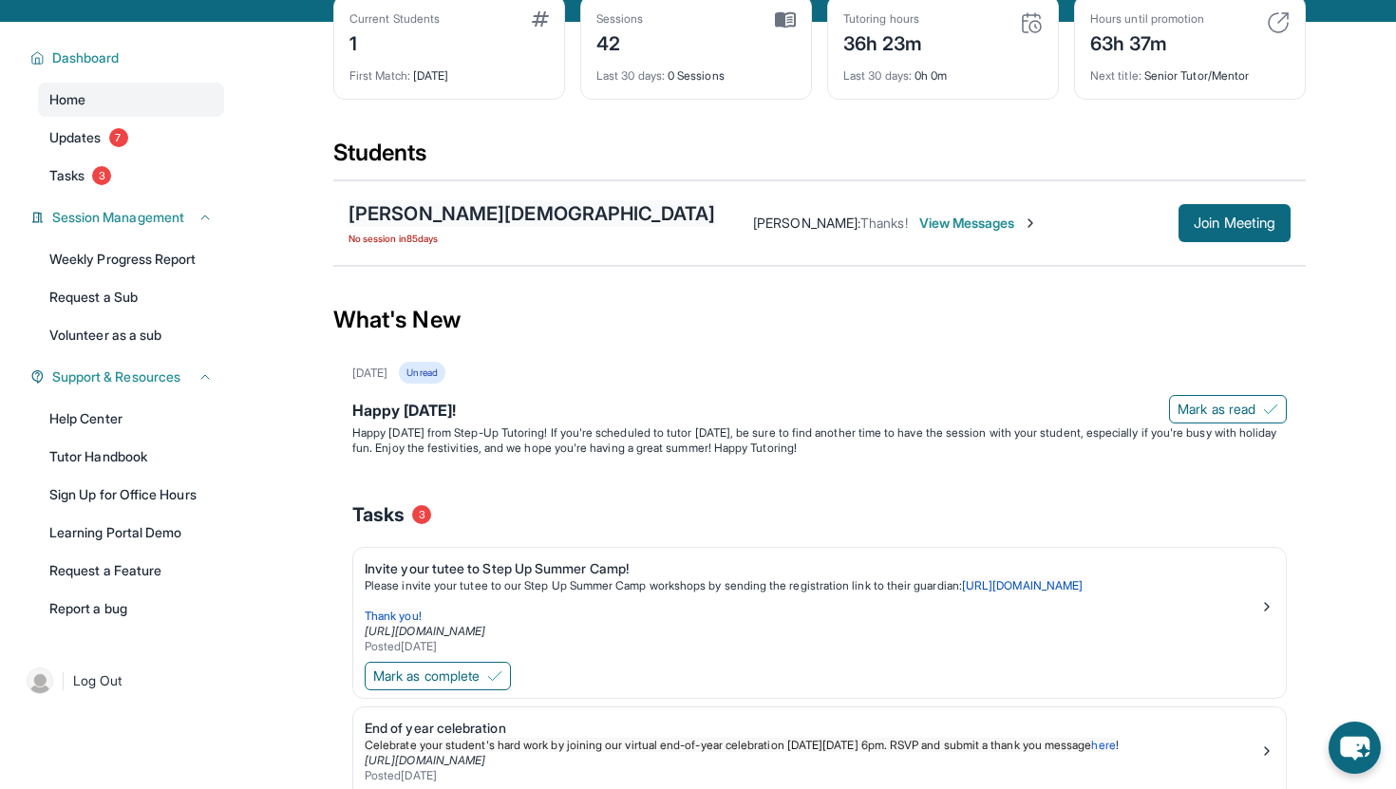
click at [433, 227] on div "[PERSON_NAME][DEMOGRAPHIC_DATA]" at bounding box center [532, 213] width 367 height 27
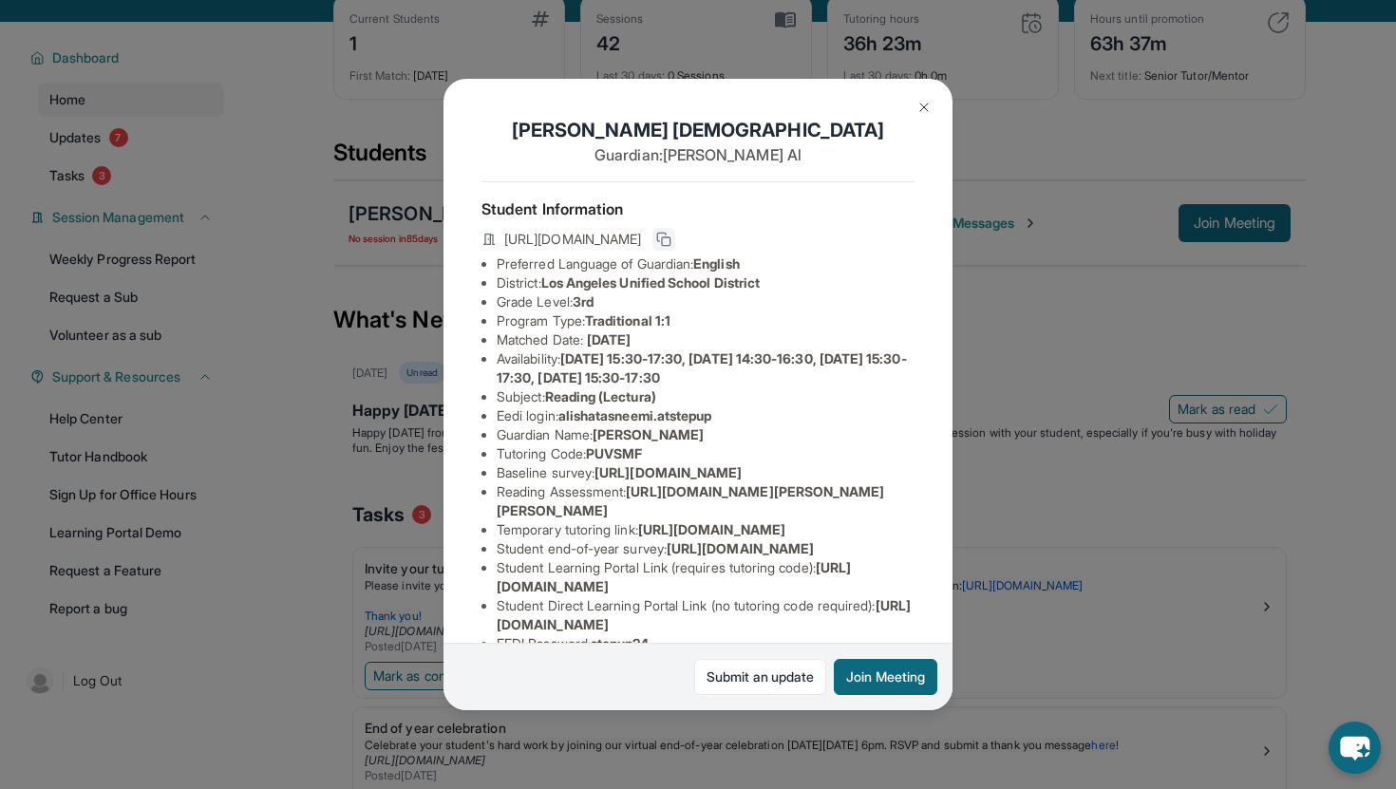
click at [672, 243] on icon at bounding box center [663, 239] width 15 height 15
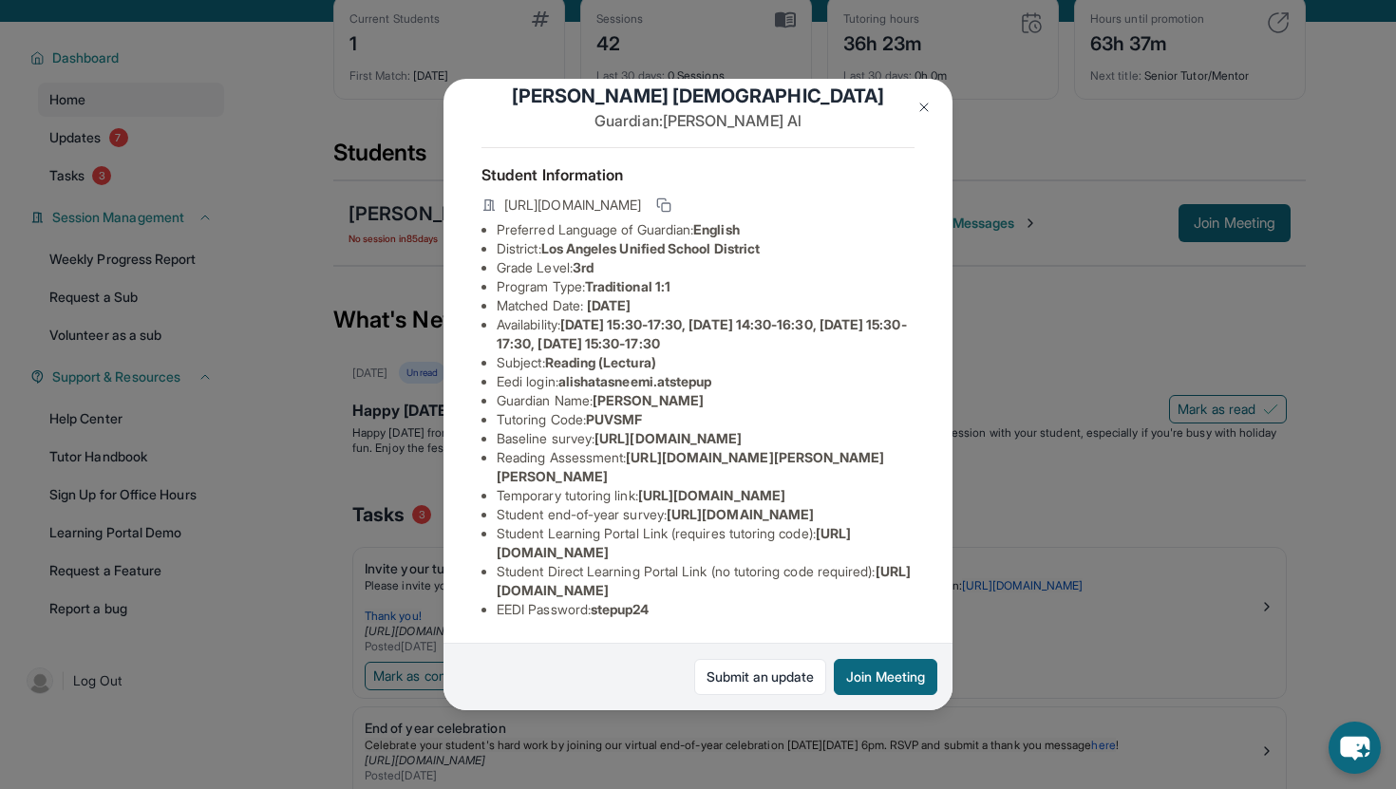
scroll to position [217, 0]
drag, startPoint x: 687, startPoint y: 432, endPoint x: 497, endPoint y: 411, distance: 191.1
click at [497, 486] on li "Temporary tutoring link : [URL][DOMAIN_NAME]" at bounding box center [706, 495] width 418 height 19
copy span "[URL][DOMAIN_NAME]"
click at [1121, 534] on div "[PERSON_NAME] Imam Guardian: [PERSON_NAME] Student Information [URL][DOMAIN_NAM…" at bounding box center [698, 394] width 1396 height 789
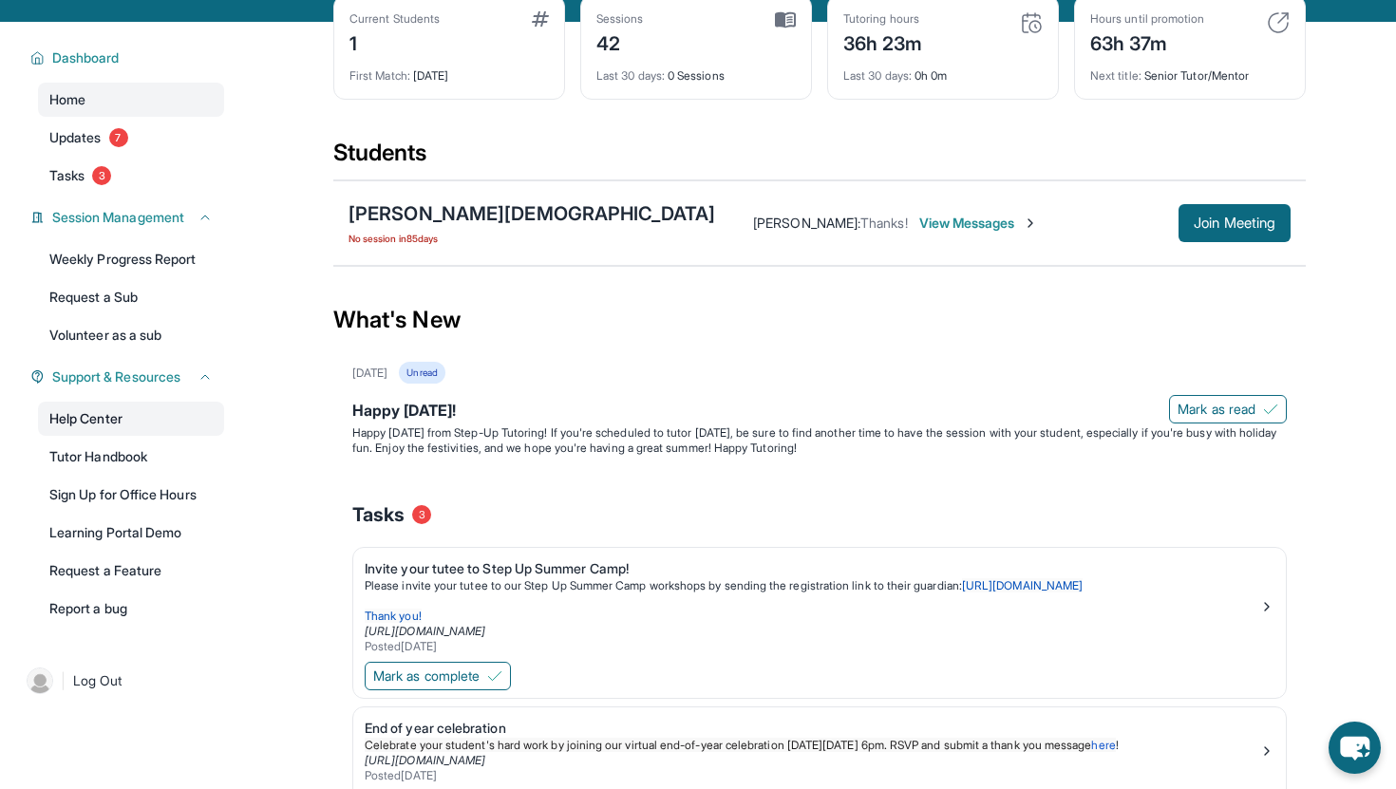
click at [134, 430] on link "Help Center" at bounding box center [131, 419] width 186 height 34
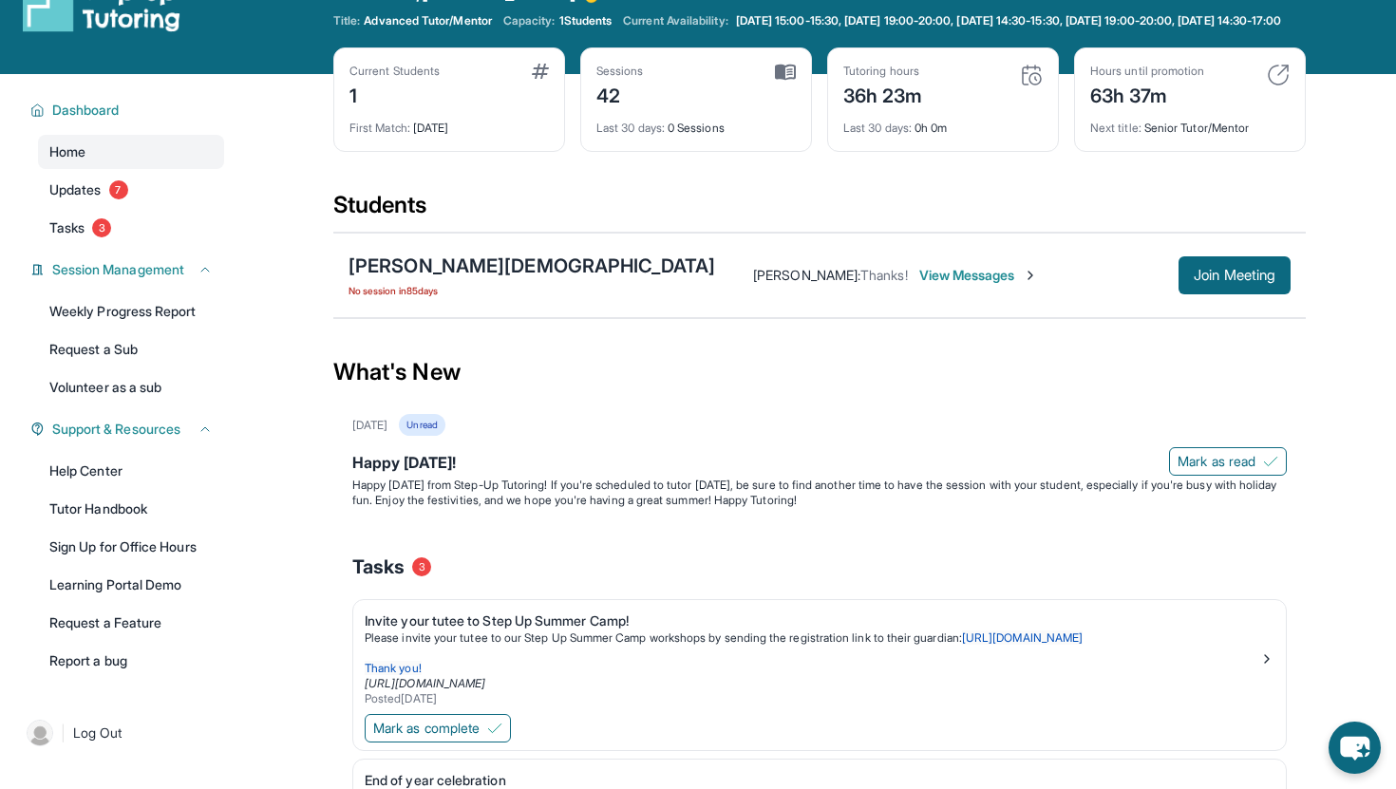
scroll to position [0, 0]
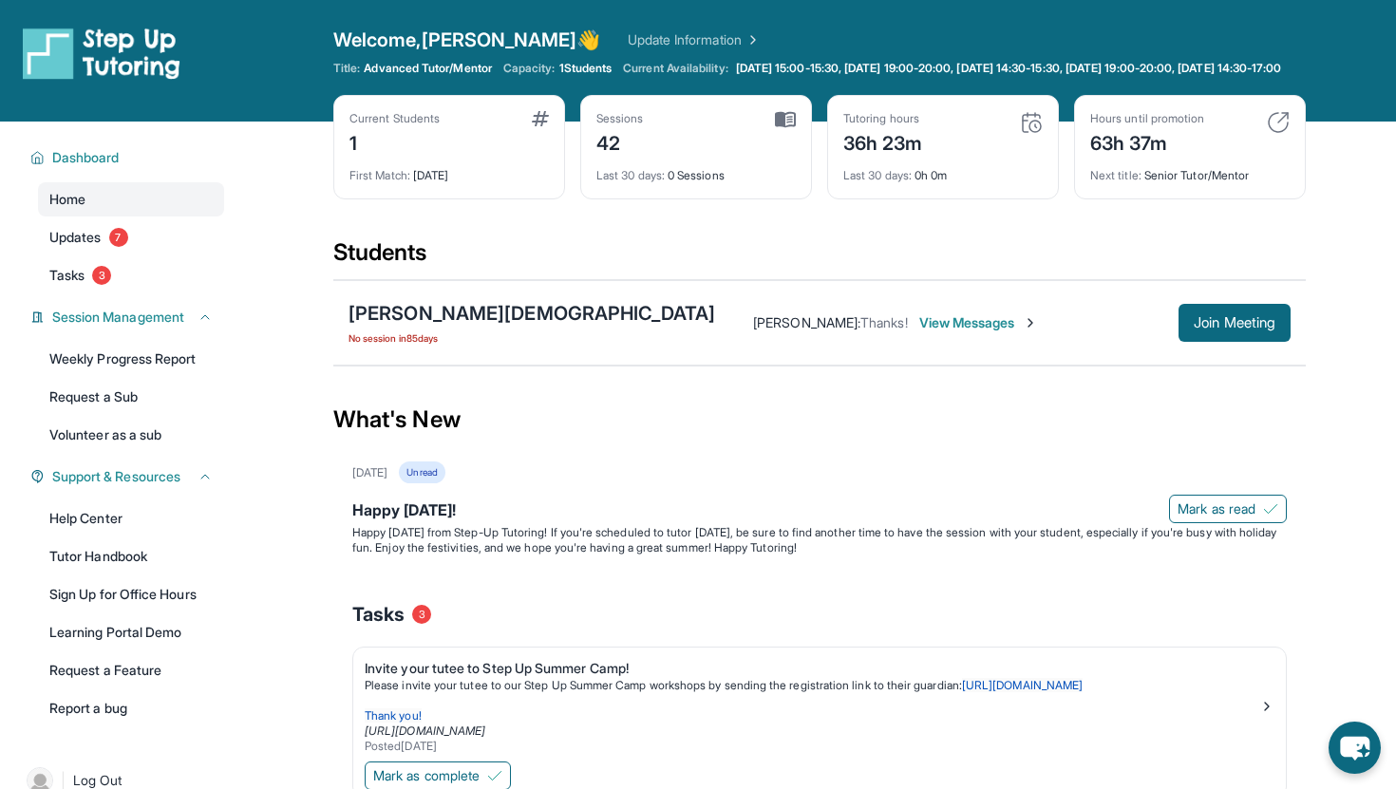
click at [1036, 134] on img at bounding box center [1031, 122] width 23 height 23
